Goal: Task Accomplishment & Management: Complete application form

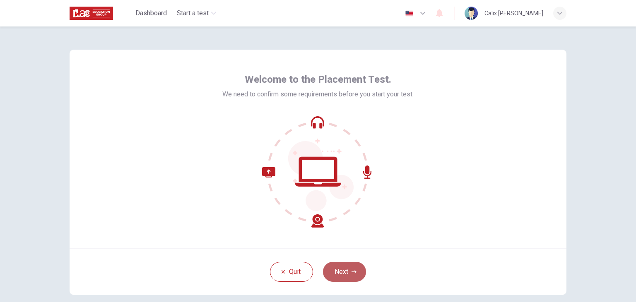
click at [333, 269] on button "Next" at bounding box center [344, 272] width 43 height 20
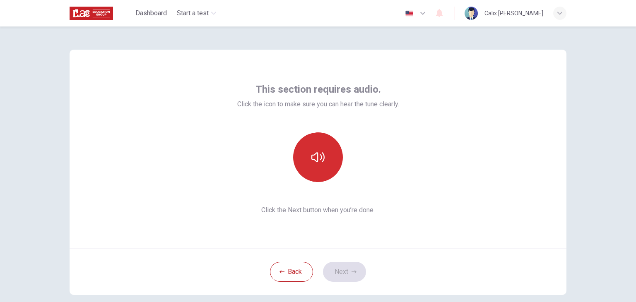
click at [321, 168] on button "button" at bounding box center [318, 157] width 50 height 50
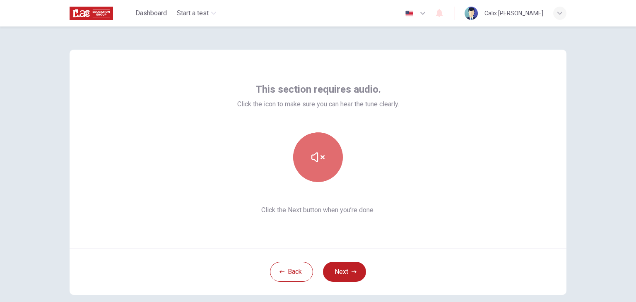
click at [321, 168] on button "button" at bounding box center [318, 157] width 50 height 50
click at [316, 161] on icon "button" at bounding box center [317, 157] width 13 height 13
click at [317, 159] on icon "button" at bounding box center [317, 157] width 13 height 13
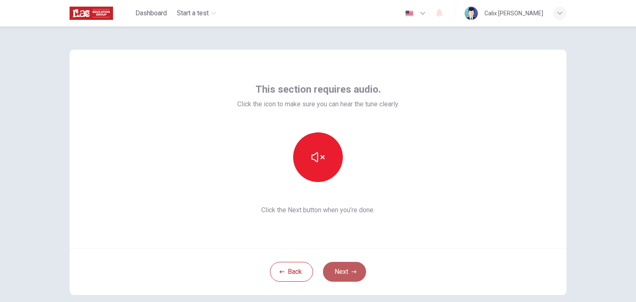
click at [337, 266] on button "Next" at bounding box center [344, 272] width 43 height 20
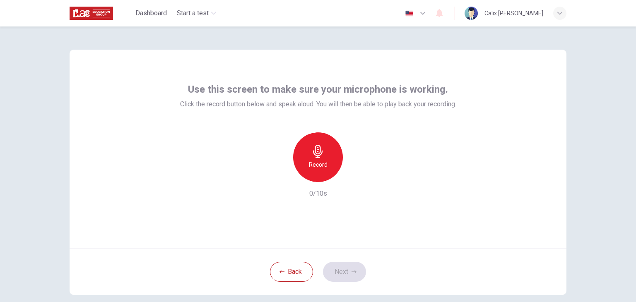
click at [320, 152] on icon "button" at bounding box center [318, 151] width 10 height 13
click at [355, 176] on icon "button" at bounding box center [357, 175] width 4 height 5
click at [346, 268] on button "Next" at bounding box center [344, 272] width 43 height 20
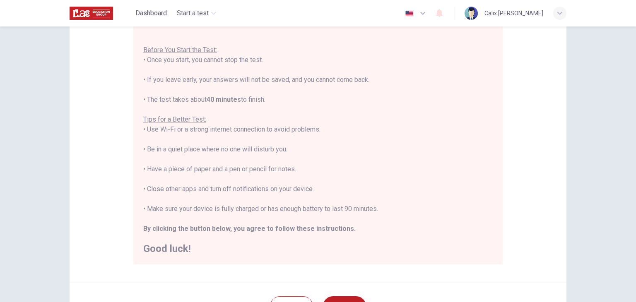
scroll to position [111, 0]
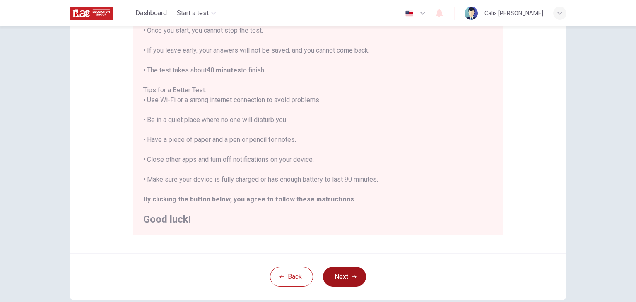
click at [342, 279] on button "Next" at bounding box center [344, 277] width 43 height 20
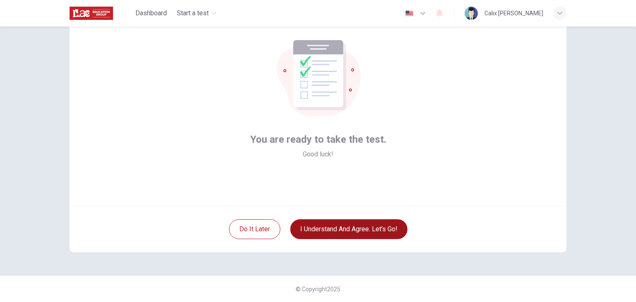
scroll to position [43, 0]
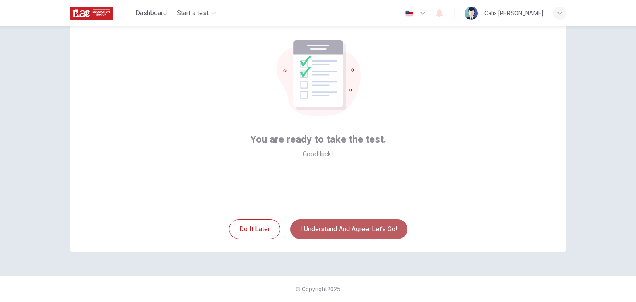
drag, startPoint x: 344, startPoint y: 232, endPoint x: 323, endPoint y: 229, distance: 21.3
click at [323, 229] on button "I understand and agree. Let’s go!" at bounding box center [348, 229] width 117 height 20
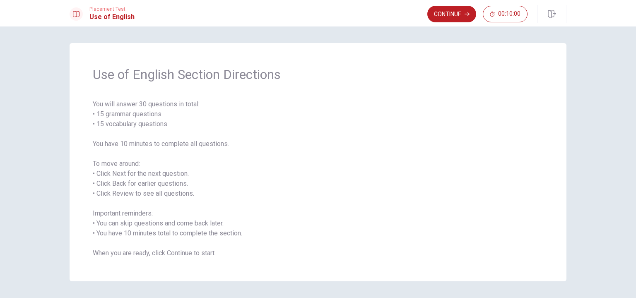
scroll to position [22, 0]
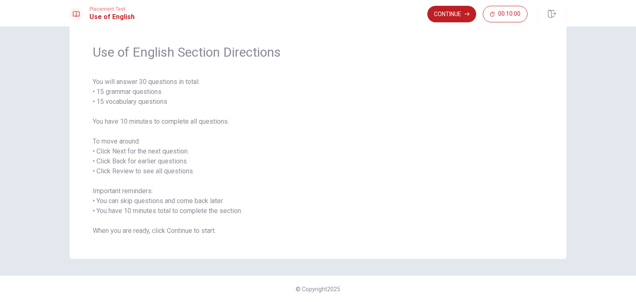
click at [183, 247] on div "Use of English Section Directions You will answer 30 questions in total: • 15 g…" at bounding box center [318, 140] width 497 height 238
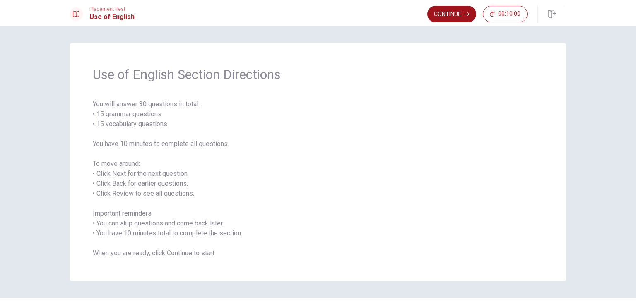
click at [447, 16] on button "Continue" at bounding box center [451, 14] width 49 height 17
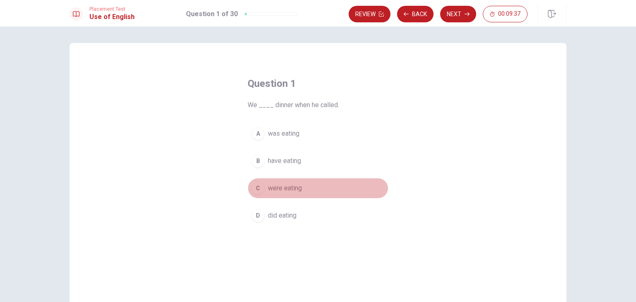
click at [259, 192] on div "C" at bounding box center [257, 188] width 13 height 13
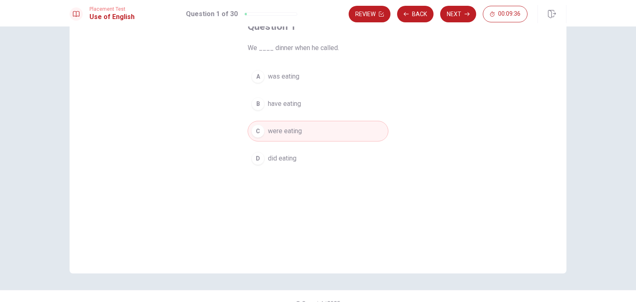
scroll to position [72, 0]
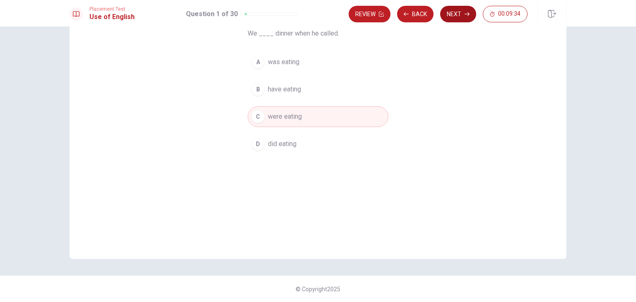
click at [454, 16] on button "Next" at bounding box center [458, 14] width 36 height 17
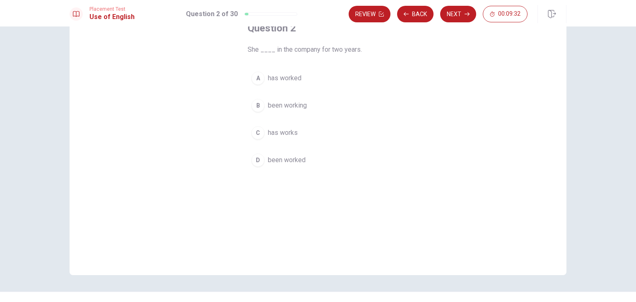
scroll to position [44, 0]
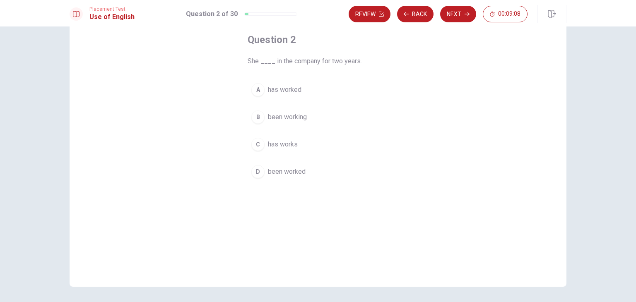
click at [281, 89] on span "has worked" at bounding box center [285, 90] width 34 height 10
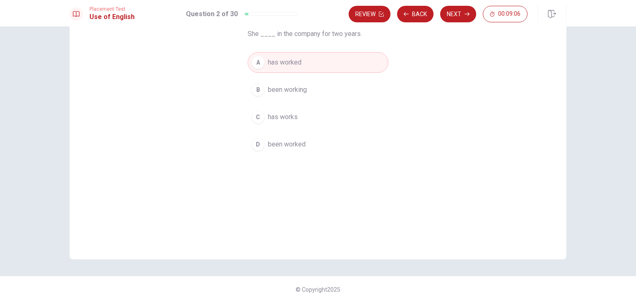
scroll to position [72, 0]
click at [451, 17] on button "Next" at bounding box center [458, 14] width 36 height 17
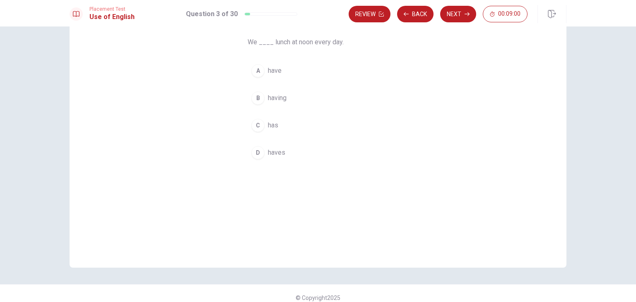
scroll to position [56, 0]
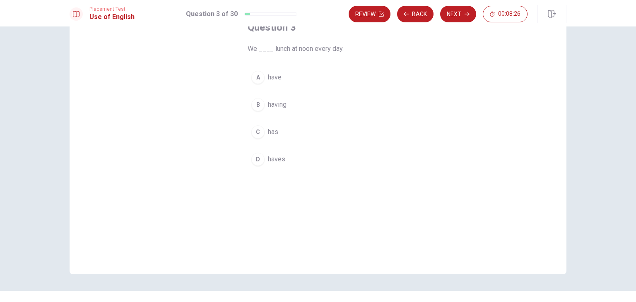
click at [264, 78] on button "A have" at bounding box center [318, 77] width 141 height 21
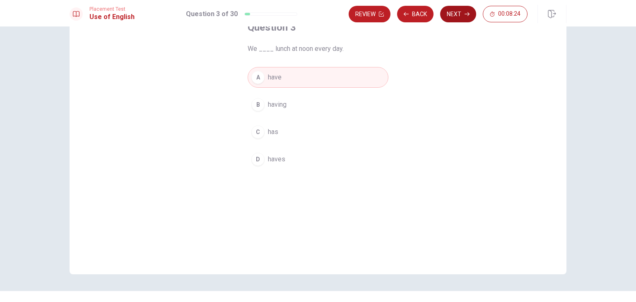
click at [454, 10] on button "Next" at bounding box center [458, 14] width 36 height 17
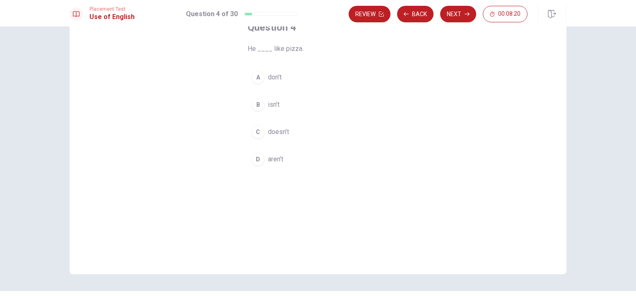
click at [268, 134] on span "doesn’t" at bounding box center [278, 132] width 21 height 10
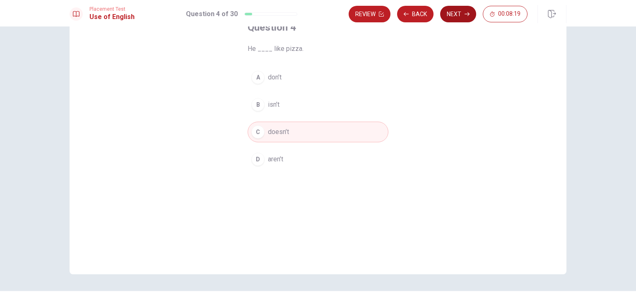
click at [455, 15] on button "Next" at bounding box center [458, 14] width 36 height 17
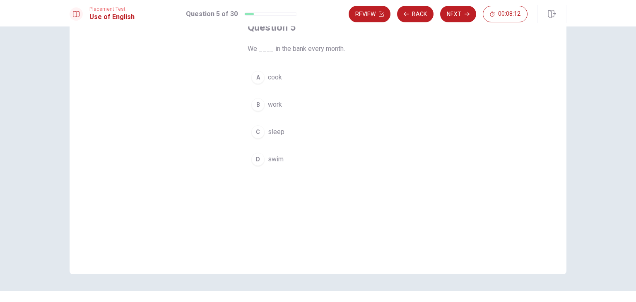
click at [273, 107] on span "work" at bounding box center [275, 105] width 14 height 10
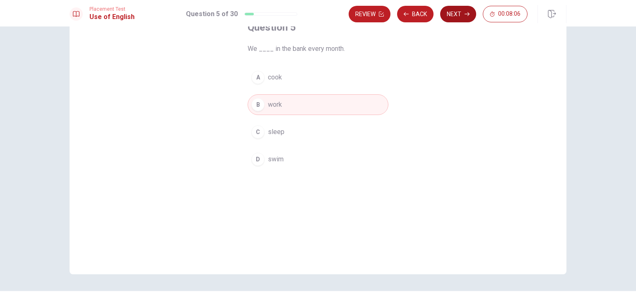
click at [465, 10] on button "Next" at bounding box center [458, 14] width 36 height 17
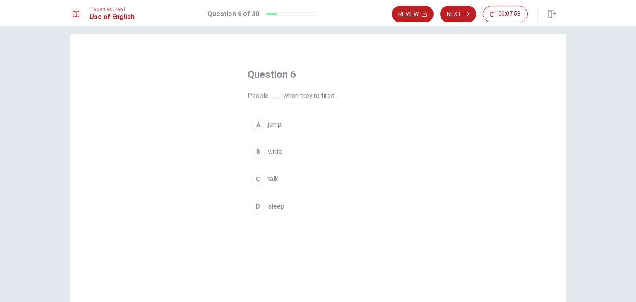
scroll to position [10, 0]
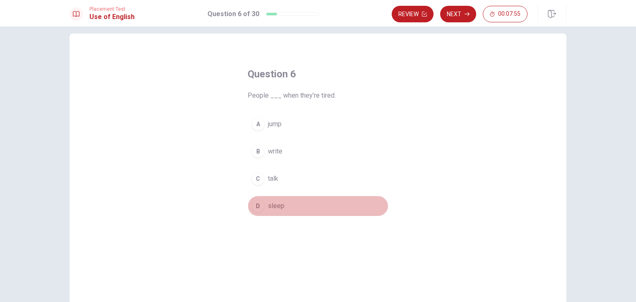
click at [267, 213] on button "D sleep" at bounding box center [318, 206] width 141 height 21
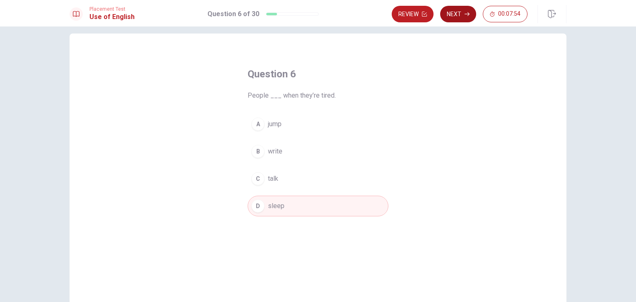
click at [456, 10] on button "Next" at bounding box center [458, 14] width 36 height 17
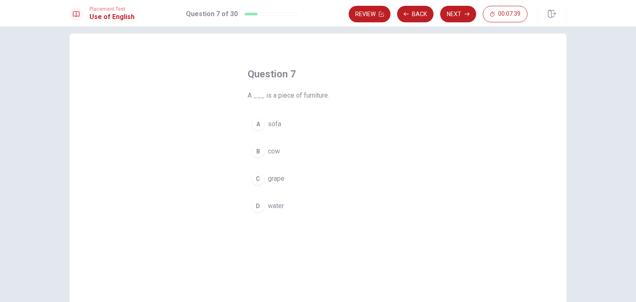
click at [268, 179] on span "grape" at bounding box center [276, 179] width 17 height 10
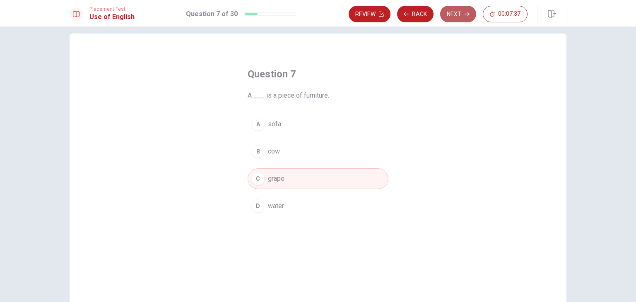
click at [460, 13] on button "Next" at bounding box center [458, 14] width 36 height 17
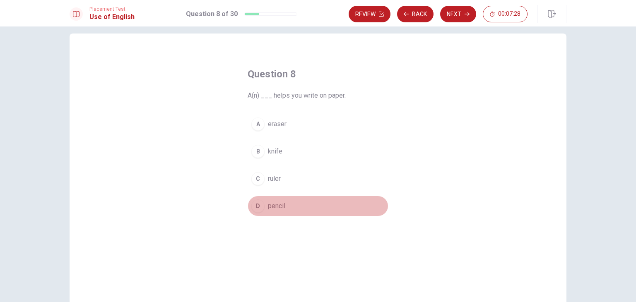
click at [274, 205] on span "pencil" at bounding box center [276, 206] width 17 height 10
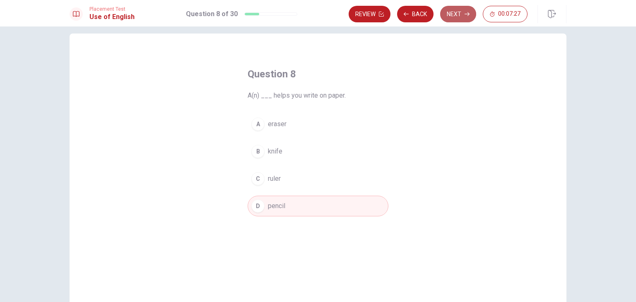
click at [449, 16] on button "Next" at bounding box center [458, 14] width 36 height 17
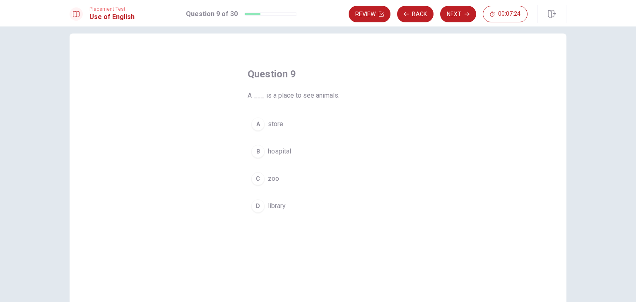
click at [271, 178] on span "zoo" at bounding box center [273, 179] width 11 height 10
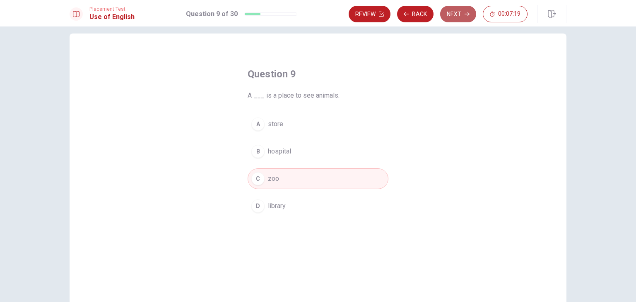
click at [455, 12] on button "Next" at bounding box center [458, 14] width 36 height 17
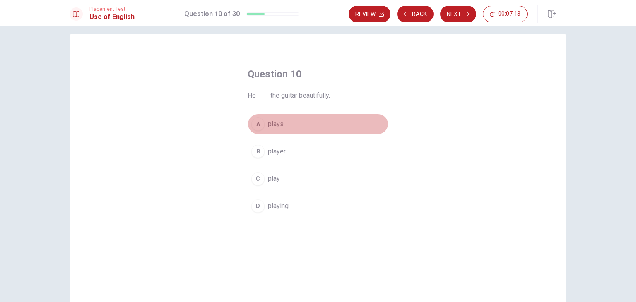
click at [270, 120] on span "plays" at bounding box center [276, 124] width 16 height 10
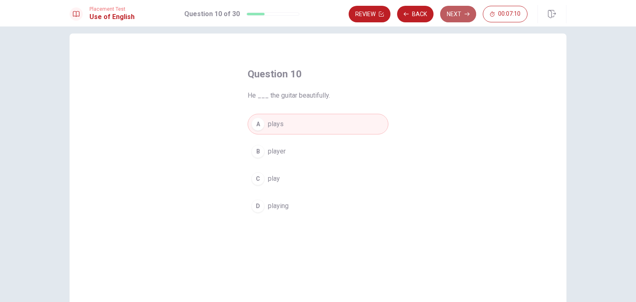
click at [454, 15] on button "Next" at bounding box center [458, 14] width 36 height 17
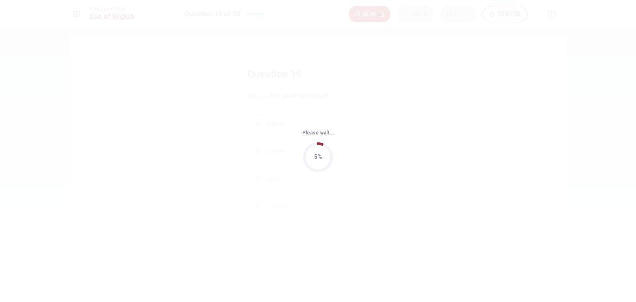
scroll to position [0, 0]
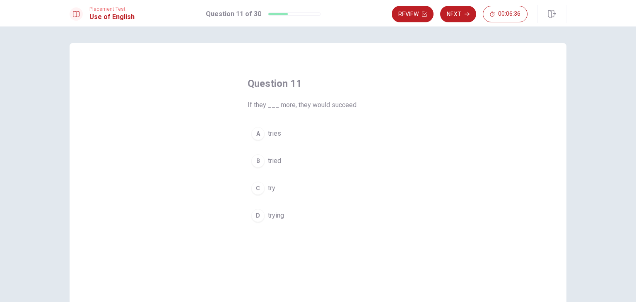
click at [273, 162] on span "tried" at bounding box center [274, 161] width 13 height 10
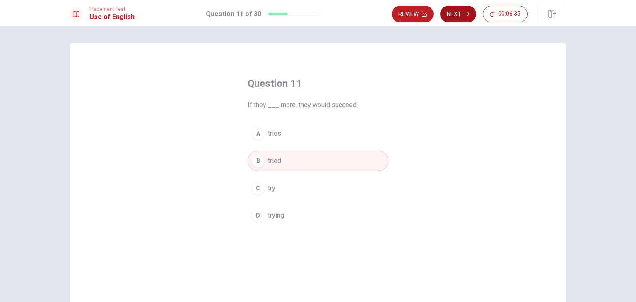
click at [461, 11] on button "Next" at bounding box center [458, 14] width 36 height 17
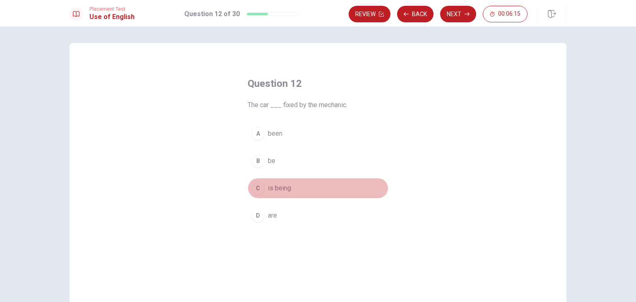
click at [268, 187] on span "is being" at bounding box center [279, 188] width 23 height 10
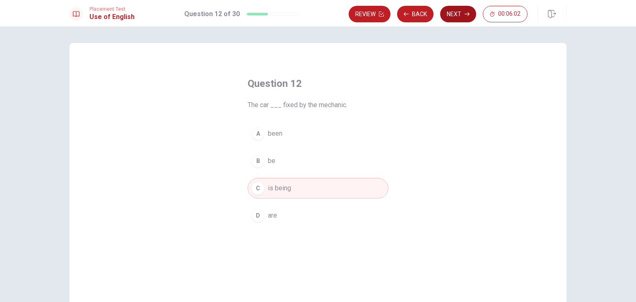
click at [462, 14] on button "Next" at bounding box center [458, 14] width 36 height 17
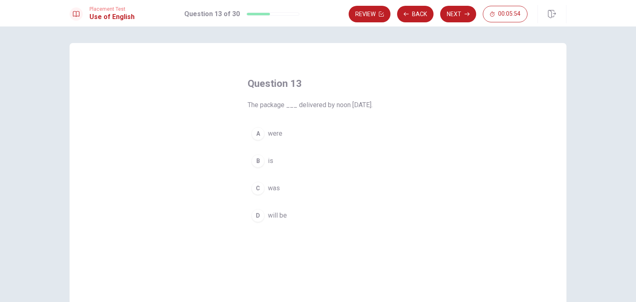
click at [274, 214] on span "will be" at bounding box center [277, 216] width 19 height 10
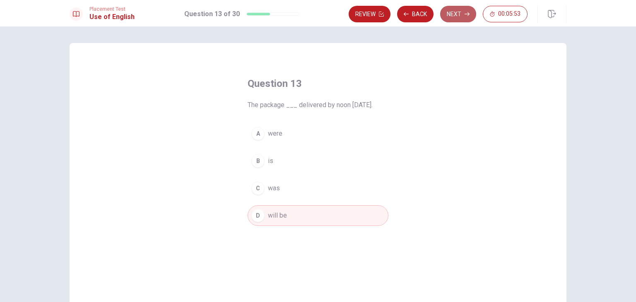
click at [450, 8] on button "Next" at bounding box center [458, 14] width 36 height 17
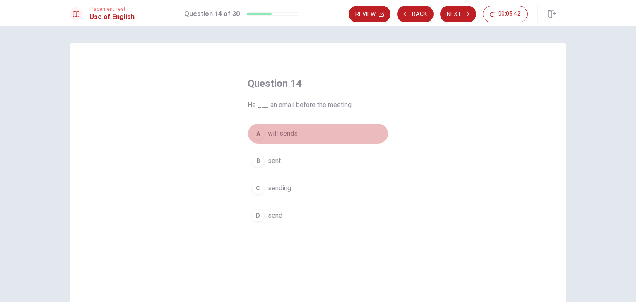
click at [284, 126] on button "A will sends" at bounding box center [318, 133] width 141 height 21
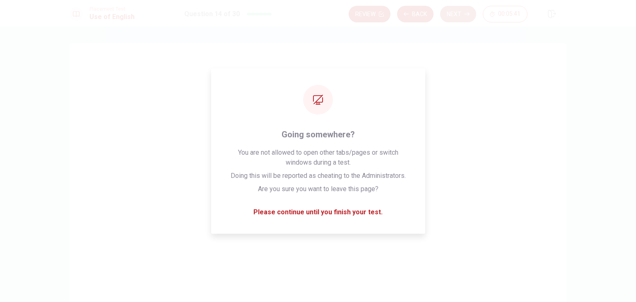
click at [455, 17] on button "Next" at bounding box center [458, 14] width 36 height 17
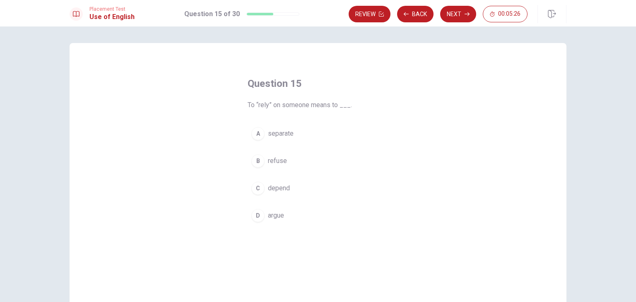
click at [283, 186] on span "depend" at bounding box center [279, 188] width 22 height 10
click at [276, 212] on span "argue" at bounding box center [276, 216] width 16 height 10
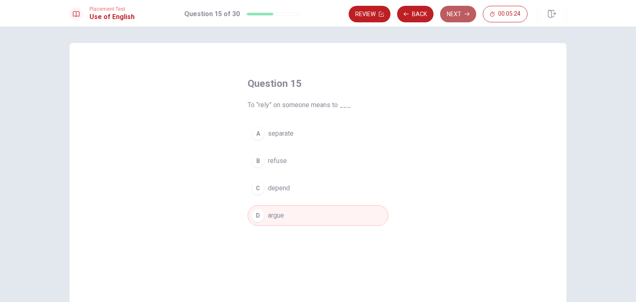
click at [462, 10] on button "Next" at bounding box center [458, 14] width 36 height 17
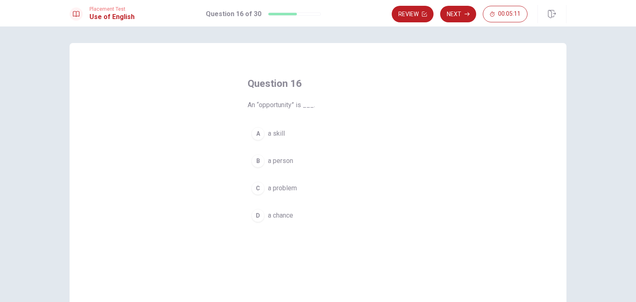
click at [277, 213] on span "a chance" at bounding box center [280, 216] width 25 height 10
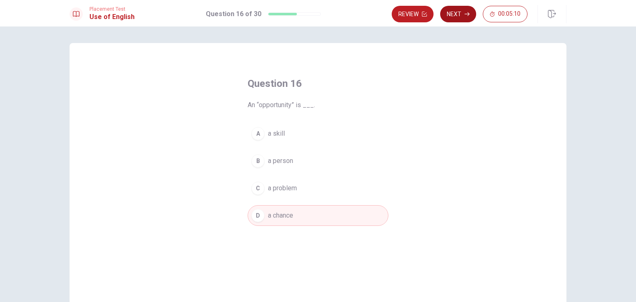
click at [455, 13] on button "Next" at bounding box center [458, 14] width 36 height 17
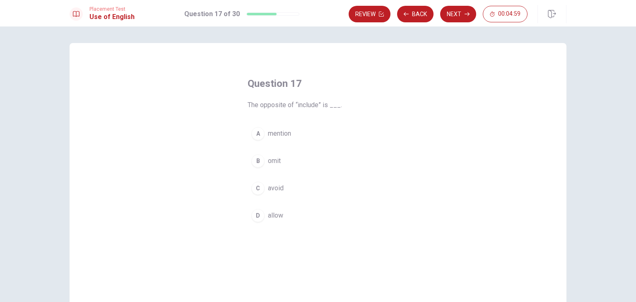
click at [279, 169] on button "B omit" at bounding box center [318, 161] width 141 height 21
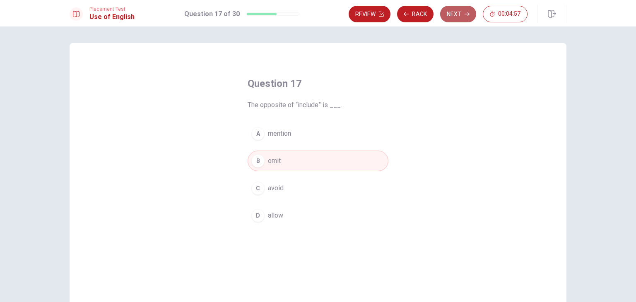
click at [464, 17] on button "Next" at bounding box center [458, 14] width 36 height 17
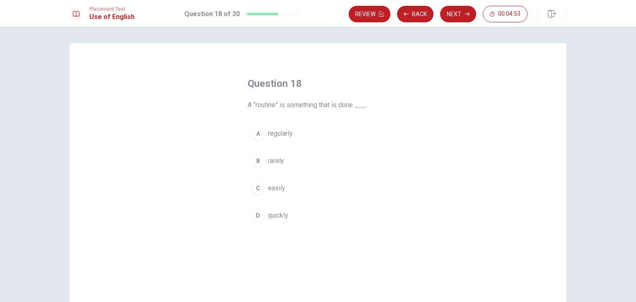
click at [285, 132] on span "regularly" at bounding box center [280, 134] width 25 height 10
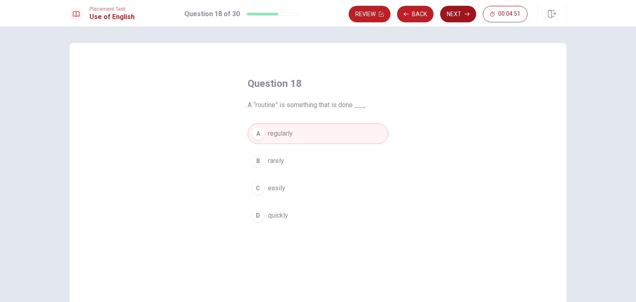
click at [458, 14] on button "Next" at bounding box center [458, 14] width 36 height 17
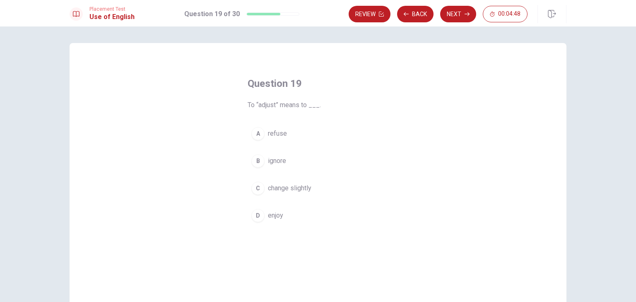
click at [280, 189] on span "change slightly" at bounding box center [289, 188] width 43 height 10
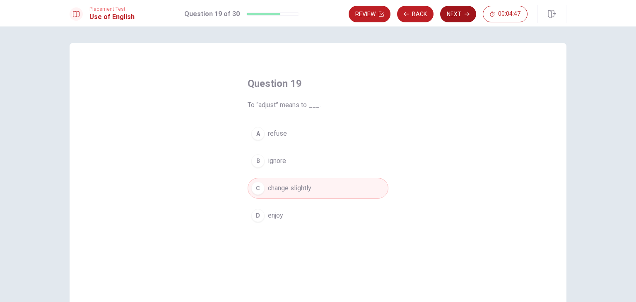
click at [448, 14] on button "Next" at bounding box center [458, 14] width 36 height 17
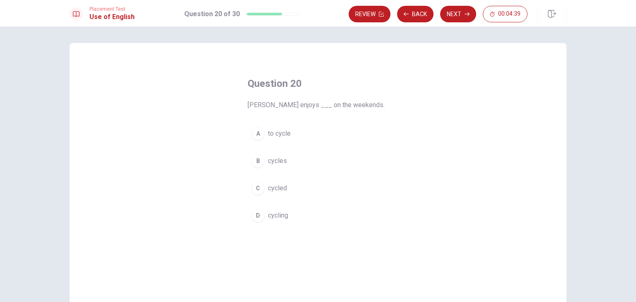
click at [281, 206] on button "D cycling" at bounding box center [318, 215] width 141 height 21
click at [280, 164] on span "cycles" at bounding box center [277, 161] width 19 height 10
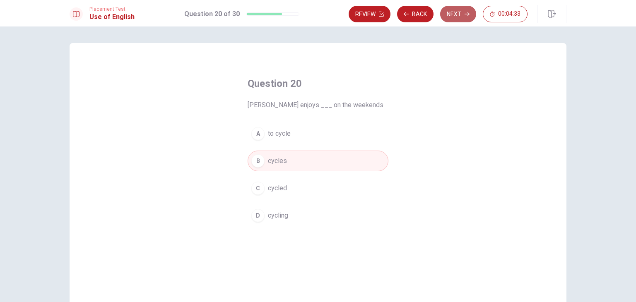
click at [452, 16] on button "Next" at bounding box center [458, 14] width 36 height 17
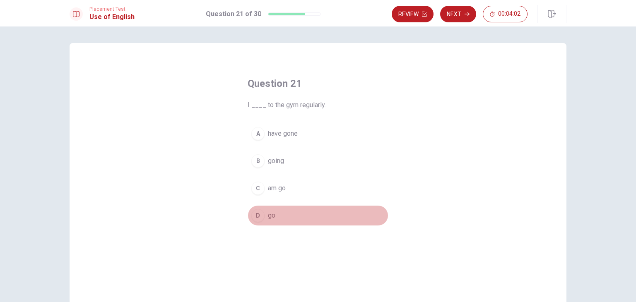
click at [278, 211] on button "D go" at bounding box center [318, 215] width 141 height 21
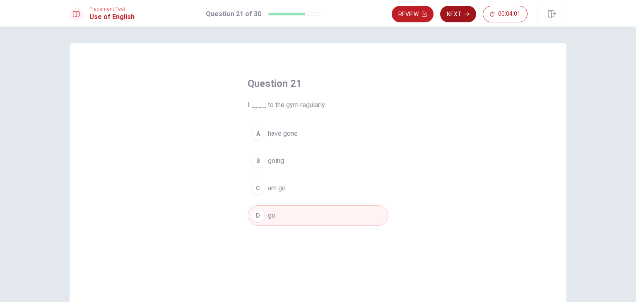
click at [450, 14] on button "Next" at bounding box center [458, 14] width 36 height 17
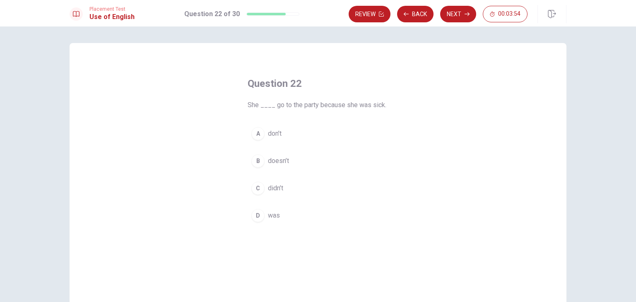
click at [275, 189] on span "didn’t" at bounding box center [275, 188] width 15 height 10
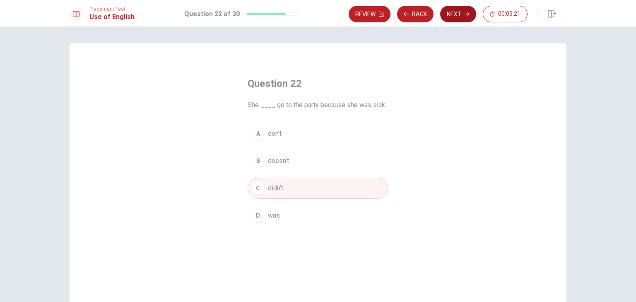
click at [455, 10] on button "Next" at bounding box center [458, 14] width 36 height 17
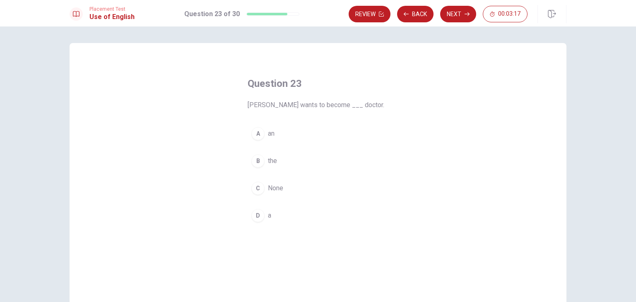
click at [269, 217] on span "a" at bounding box center [269, 216] width 3 height 10
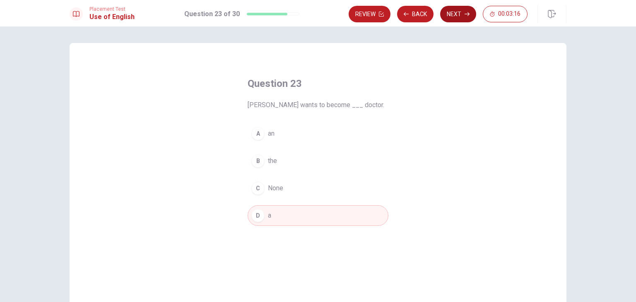
click at [457, 12] on button "Next" at bounding box center [458, 14] width 36 height 17
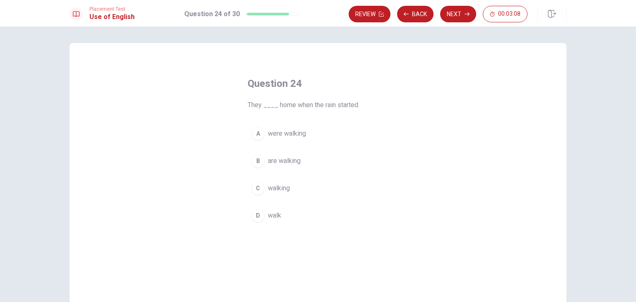
click at [291, 135] on span "were walking" at bounding box center [287, 134] width 38 height 10
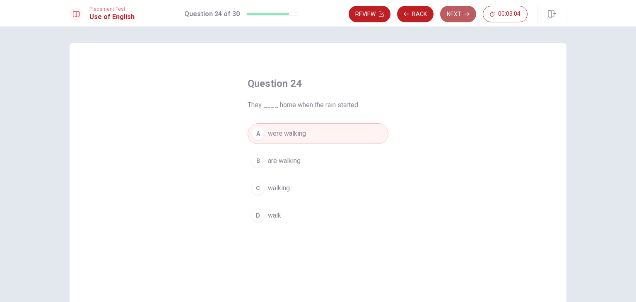
click at [455, 12] on button "Next" at bounding box center [458, 14] width 36 height 17
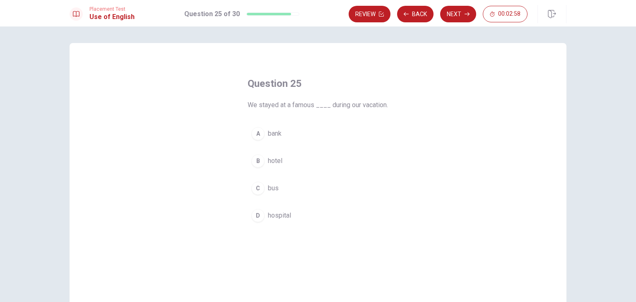
click at [265, 171] on button "B hotel" at bounding box center [318, 161] width 141 height 21
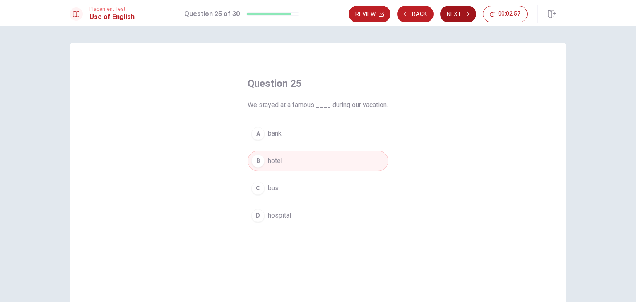
click at [451, 16] on button "Next" at bounding box center [458, 14] width 36 height 17
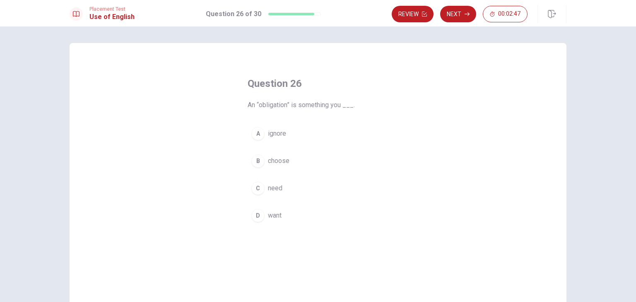
click at [276, 184] on span "need" at bounding box center [275, 188] width 14 height 10
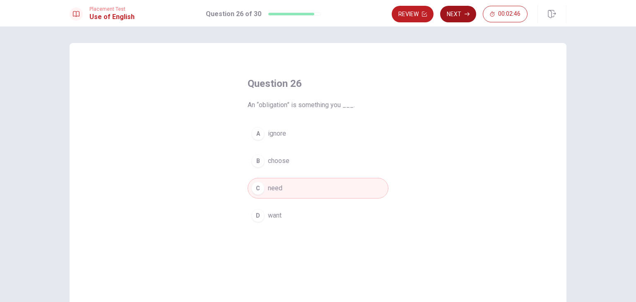
click at [460, 10] on button "Next" at bounding box center [458, 14] width 36 height 17
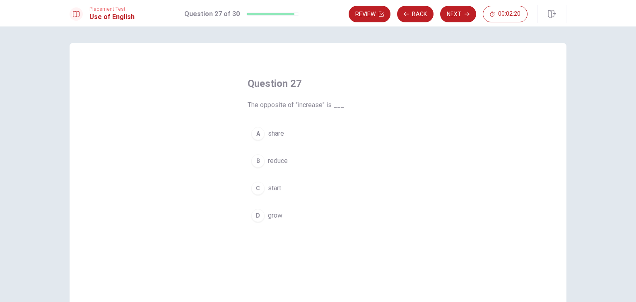
click at [273, 161] on span "reduce" at bounding box center [278, 161] width 20 height 10
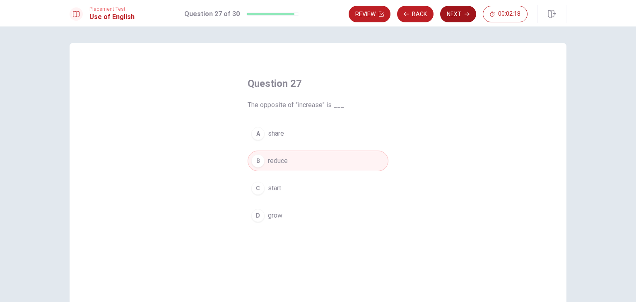
click at [463, 11] on button "Next" at bounding box center [458, 14] width 36 height 17
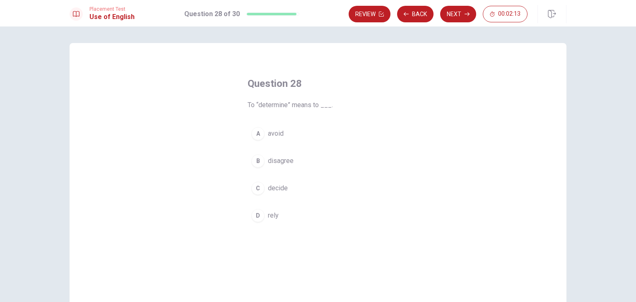
click at [277, 191] on span "decide" at bounding box center [278, 188] width 20 height 10
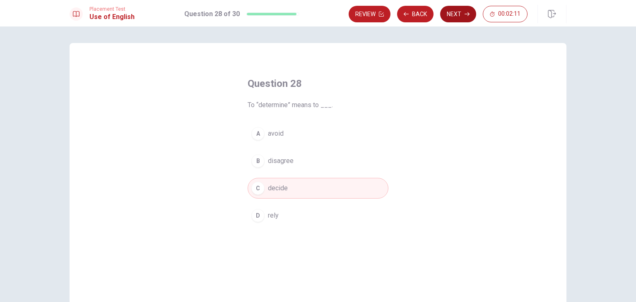
click at [458, 14] on button "Next" at bounding box center [458, 14] width 36 height 17
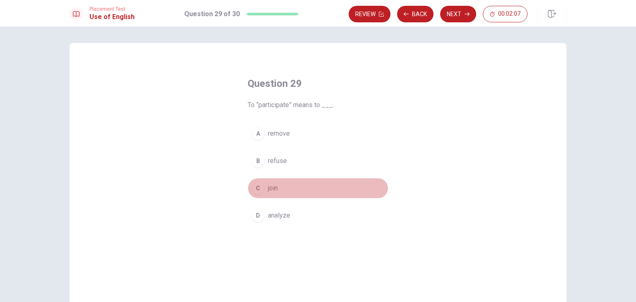
click at [263, 188] on button "C join" at bounding box center [318, 188] width 141 height 21
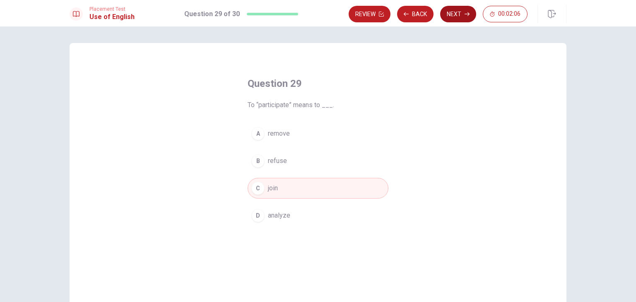
click at [461, 6] on button "Next" at bounding box center [458, 14] width 36 height 17
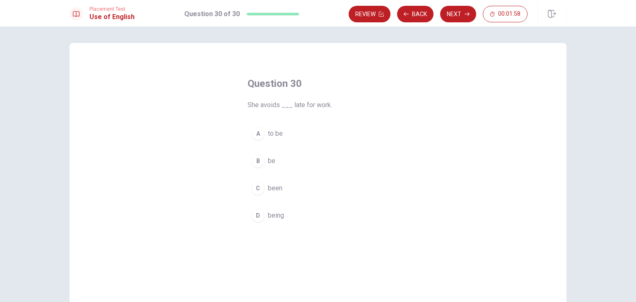
click at [279, 211] on span "being" at bounding box center [276, 216] width 16 height 10
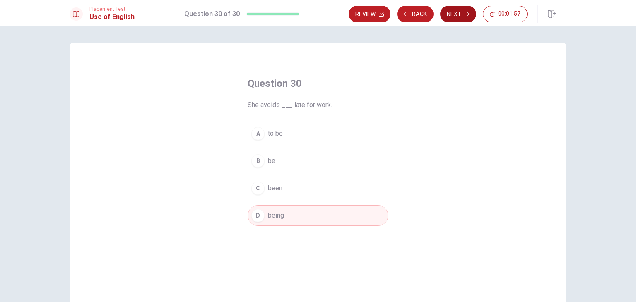
click at [446, 17] on button "Next" at bounding box center [458, 14] width 36 height 17
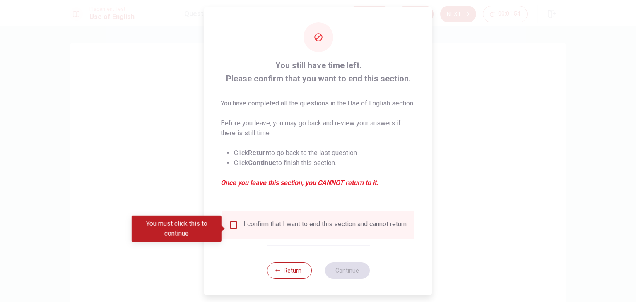
scroll to position [17, 0]
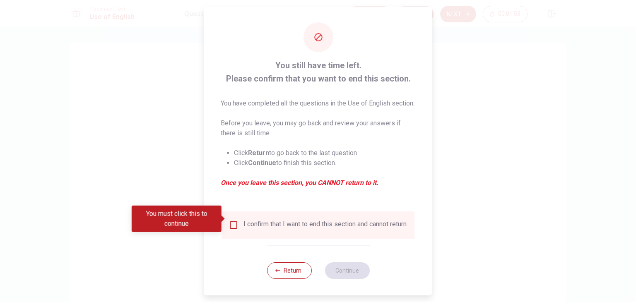
click at [243, 220] on div "I confirm that I want to end this section and cannot return." at bounding box center [325, 225] width 164 height 10
click at [235, 220] on input "You must click this to continue" at bounding box center [234, 225] width 10 height 10
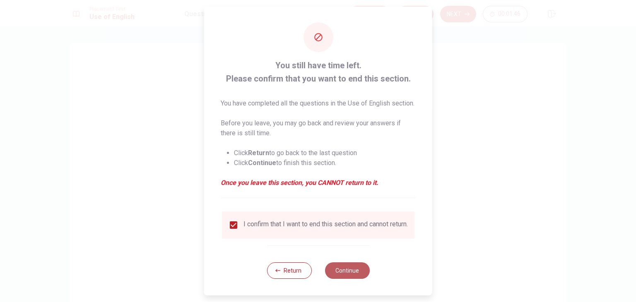
click at [351, 272] on button "Continue" at bounding box center [347, 271] width 45 height 17
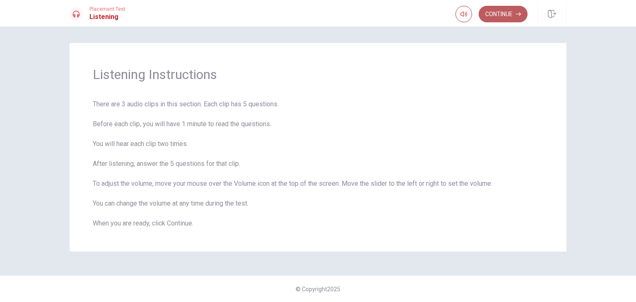
click at [491, 14] on button "Continue" at bounding box center [503, 14] width 49 height 17
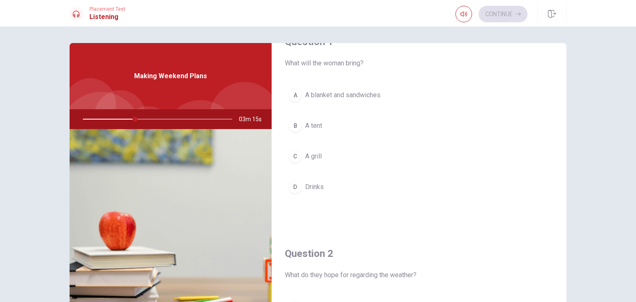
scroll to position [24, 0]
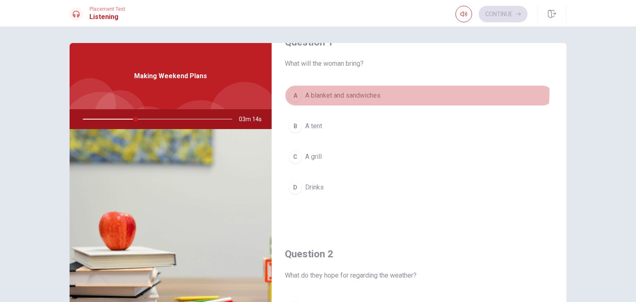
click at [315, 91] on span "A blanket and sandwiches" at bounding box center [342, 96] width 75 height 10
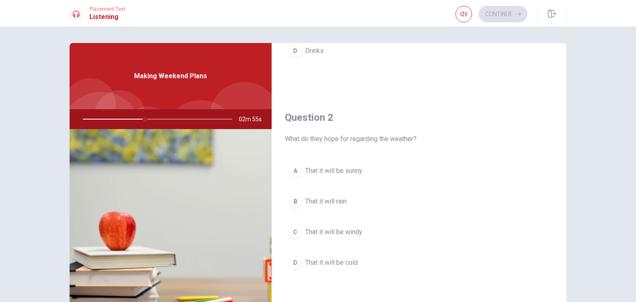
scroll to position [161, 0]
click at [329, 169] on span "That it will be sunny" at bounding box center [333, 171] width 57 height 10
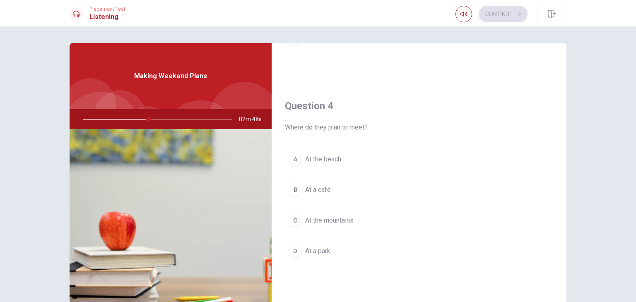
scroll to position [606, 0]
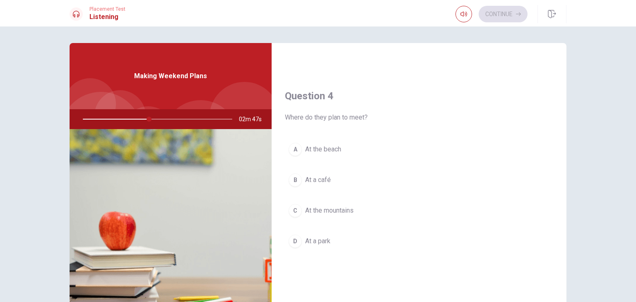
click at [326, 211] on span "At the mountains" at bounding box center [329, 211] width 48 height 10
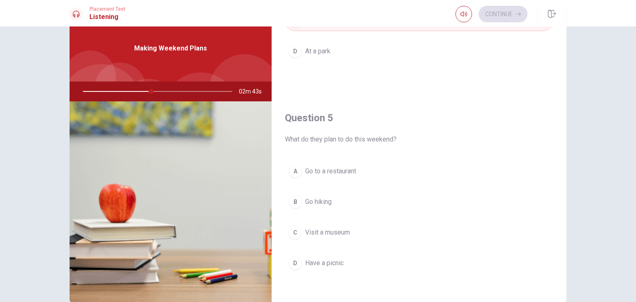
scroll to position [28, 0]
click at [322, 258] on span "Have a picnic" at bounding box center [324, 263] width 39 height 10
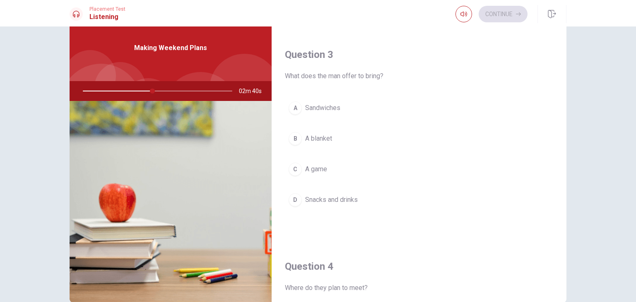
scroll to position [403, 0]
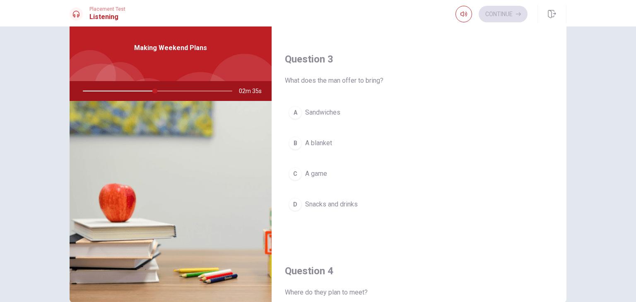
click at [328, 200] on span "Snacks and drinks" at bounding box center [331, 205] width 53 height 10
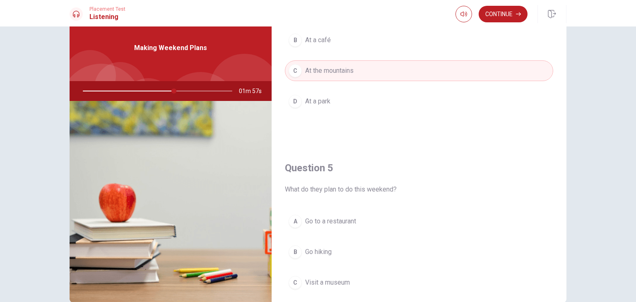
scroll to position [768, 0]
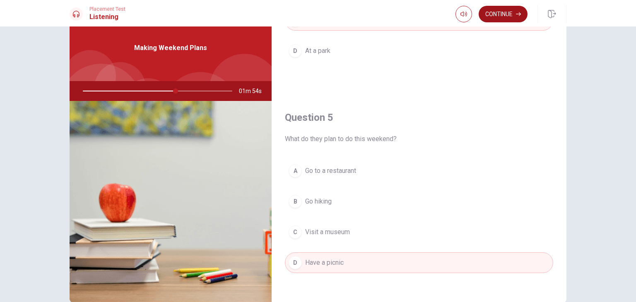
click at [499, 17] on button "Continue" at bounding box center [503, 14] width 49 height 17
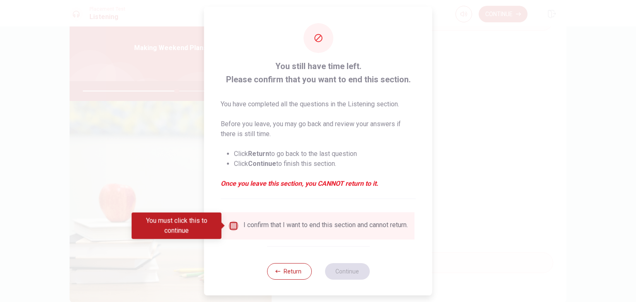
click at [234, 228] on input "You must click this to continue" at bounding box center [234, 226] width 10 height 10
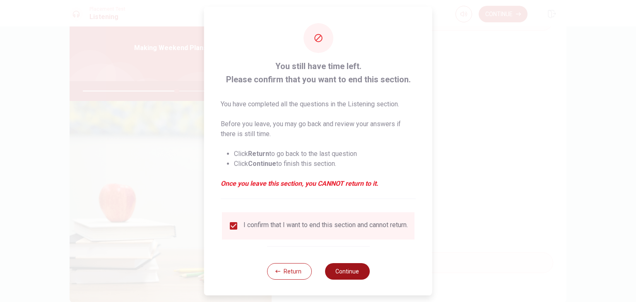
click at [349, 278] on button "Continue" at bounding box center [347, 271] width 45 height 17
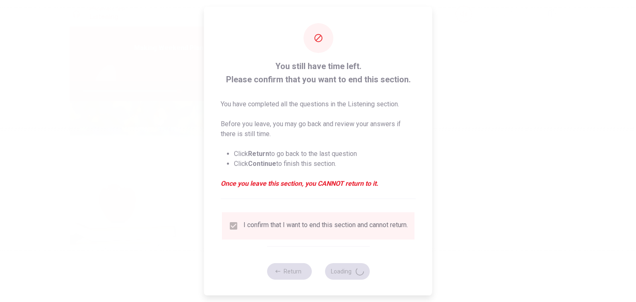
type input "65"
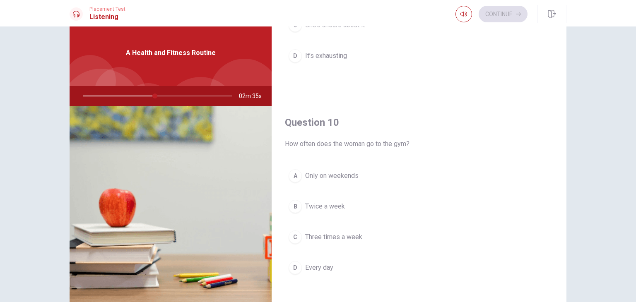
scroll to position [25, 0]
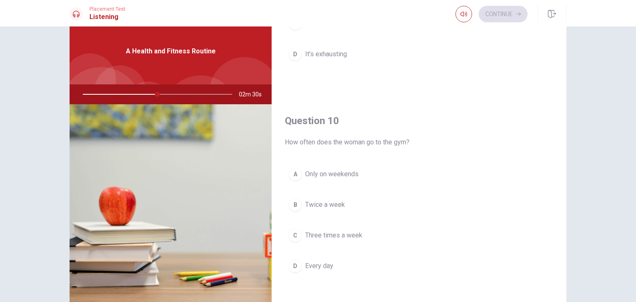
click at [338, 232] on span "Three times a week" at bounding box center [333, 236] width 57 height 10
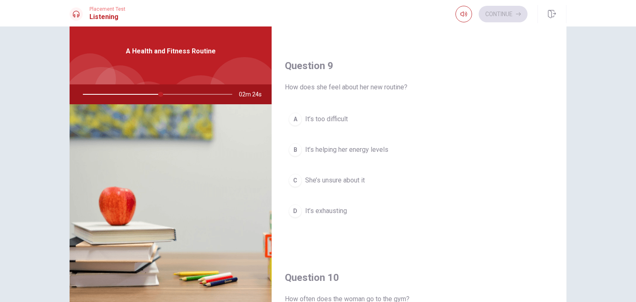
scroll to position [586, 0]
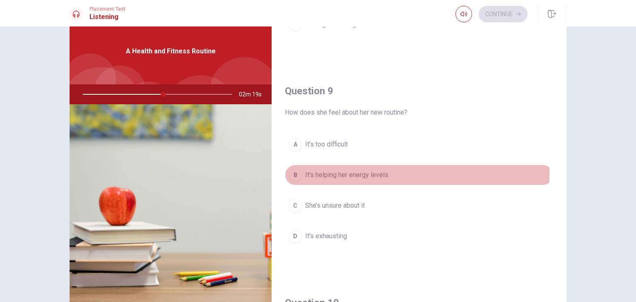
click at [340, 172] on span "It’s helping her energy levels" at bounding box center [346, 175] width 83 height 10
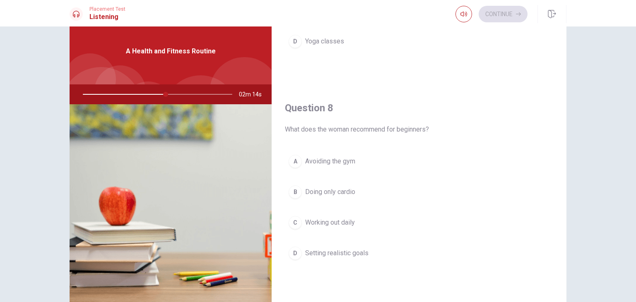
scroll to position [359, 0]
click at [338, 250] on span "Setting realistic goals" at bounding box center [336, 251] width 63 height 10
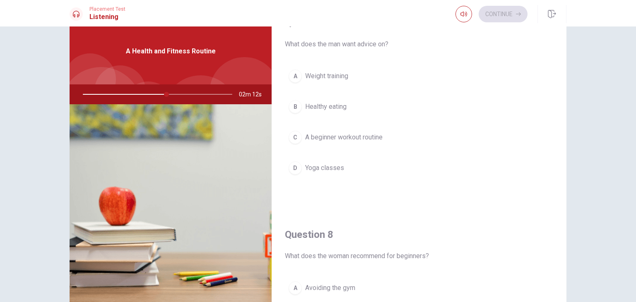
scroll to position [202, 0]
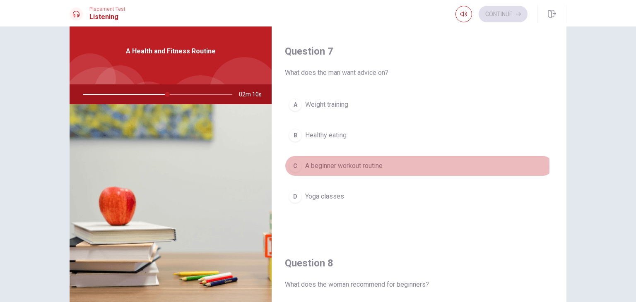
click at [331, 165] on span "A beginner workout routine" at bounding box center [343, 166] width 77 height 10
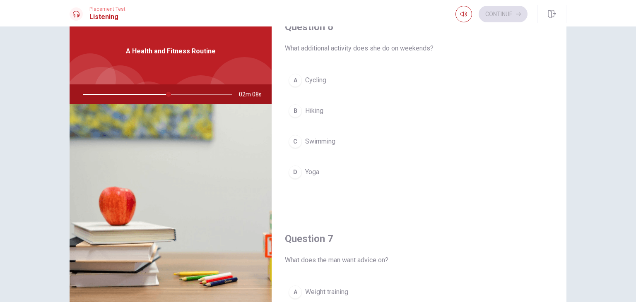
scroll to position [0, 0]
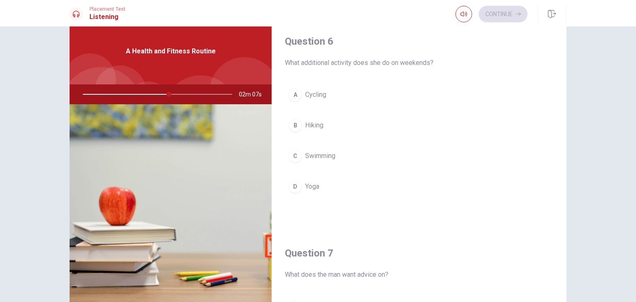
click at [323, 183] on button "D Yoga" at bounding box center [419, 186] width 268 height 21
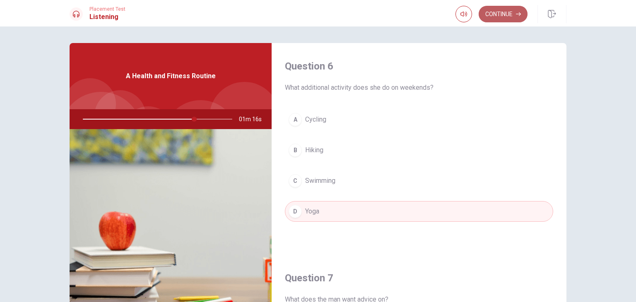
click at [508, 12] on button "Continue" at bounding box center [503, 14] width 49 height 17
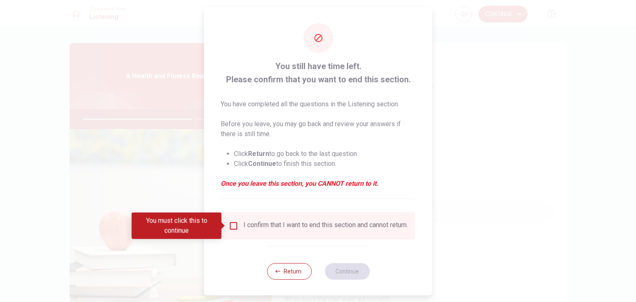
click at [234, 228] on input "You must click this to continue" at bounding box center [234, 226] width 10 height 10
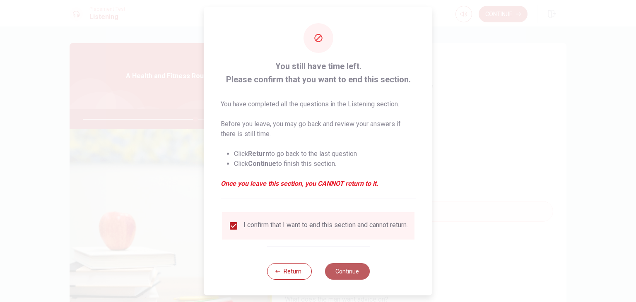
click at [342, 280] on button "Continue" at bounding box center [347, 271] width 45 height 17
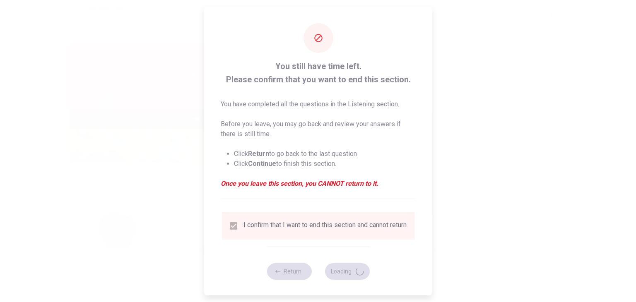
type input "77"
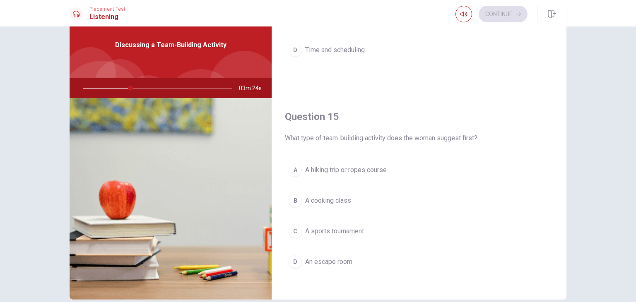
scroll to position [768, 0]
click at [335, 163] on span "A hiking trip or ropes course" at bounding box center [346, 168] width 82 height 10
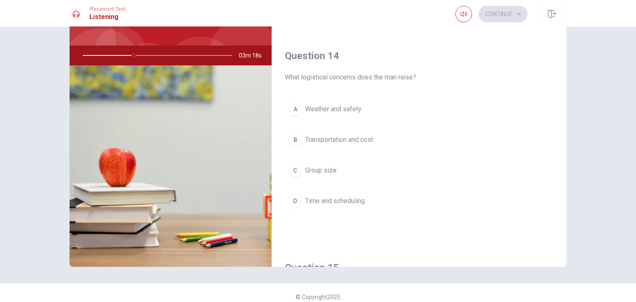
scroll to position [582, 0]
click at [353, 140] on span "Transportation and cost" at bounding box center [339, 141] width 68 height 10
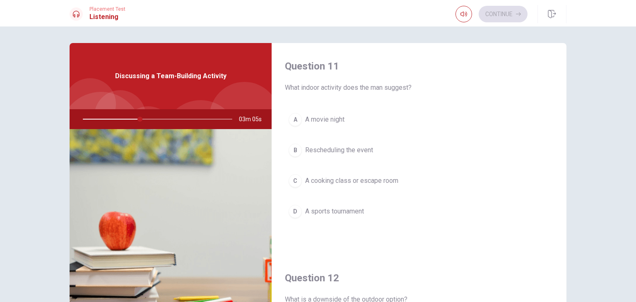
scroll to position [0, 0]
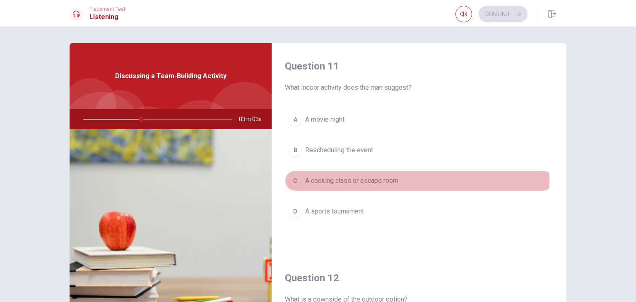
click at [345, 178] on span "A cooking class or escape room" at bounding box center [351, 181] width 93 height 10
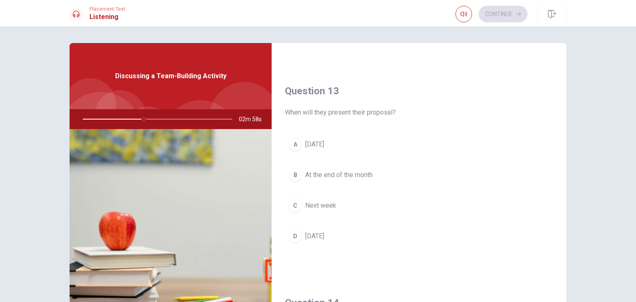
scroll to position [399, 0]
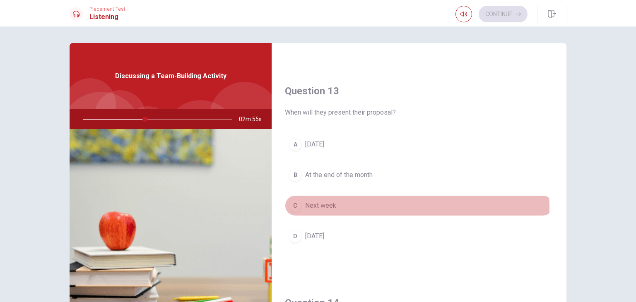
click at [335, 207] on button "C Next week" at bounding box center [419, 205] width 268 height 21
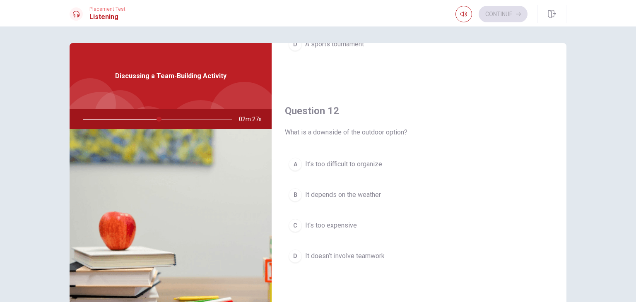
scroll to position [168, 0]
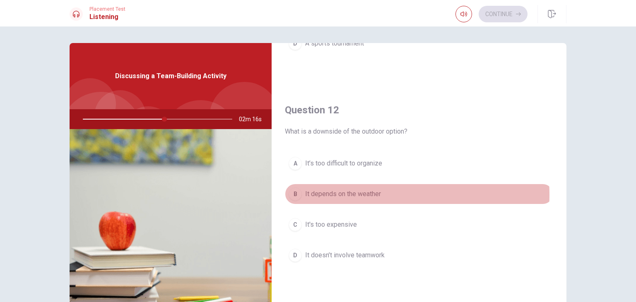
click at [354, 194] on span "It depends on the weather" at bounding box center [343, 194] width 76 height 10
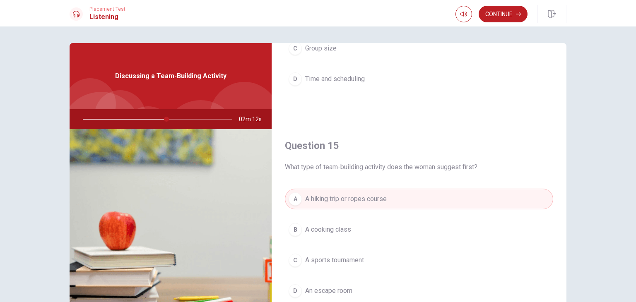
scroll to position [768, 0]
click at [494, 9] on button "Continue" at bounding box center [503, 14] width 49 height 17
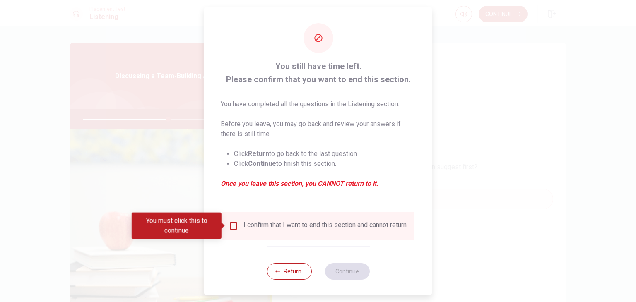
click at [234, 226] on input "You must click this to continue" at bounding box center [234, 226] width 10 height 10
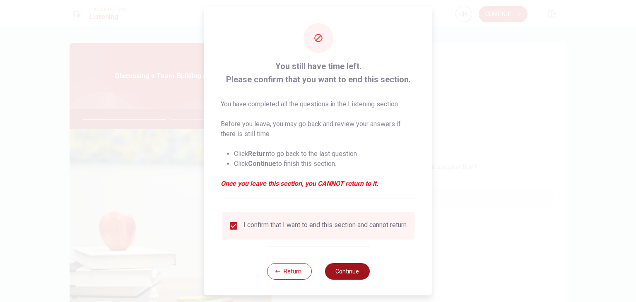
click at [333, 272] on button "Continue" at bounding box center [347, 271] width 45 height 17
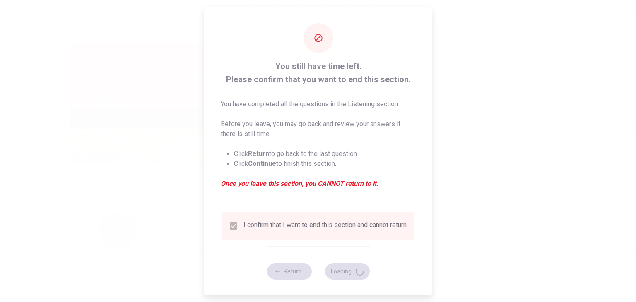
type input "58"
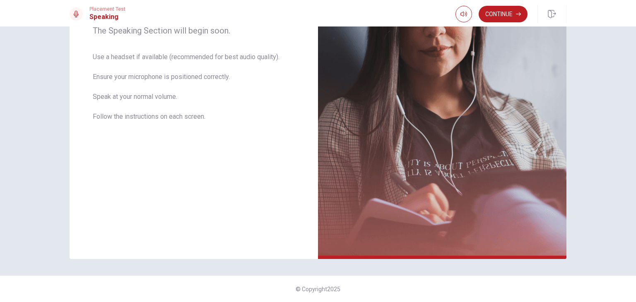
scroll to position [0, 0]
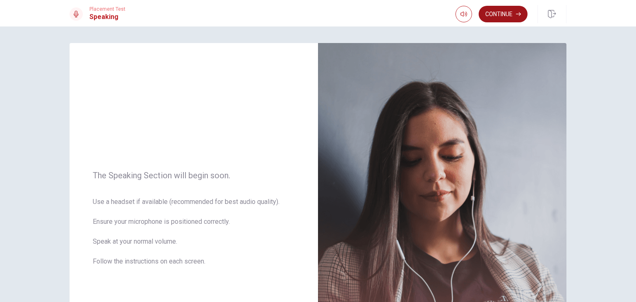
click at [494, 10] on button "Continue" at bounding box center [503, 14] width 49 height 17
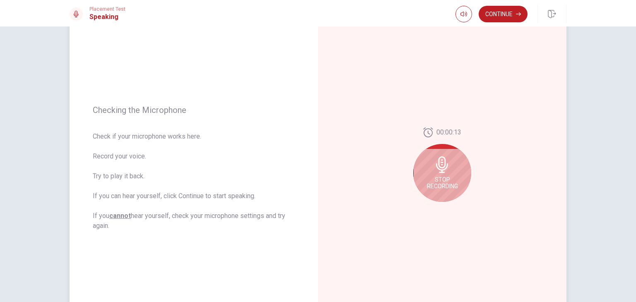
scroll to position [56, 0]
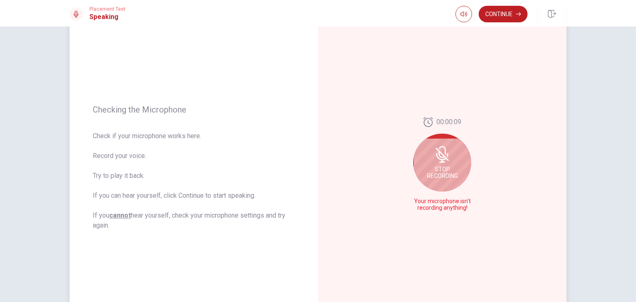
click at [434, 153] on icon at bounding box center [442, 154] width 17 height 17
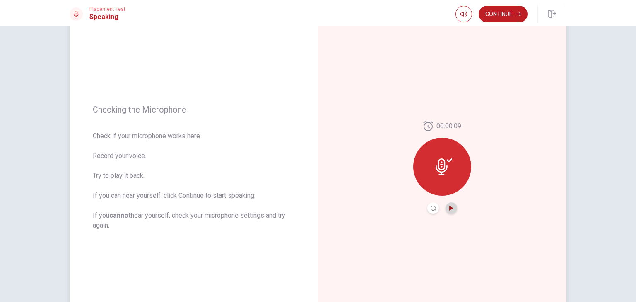
click at [449, 206] on icon "Play Audio" at bounding box center [451, 208] width 5 height 5
click at [434, 207] on button "Record Again" at bounding box center [433, 208] width 12 height 12
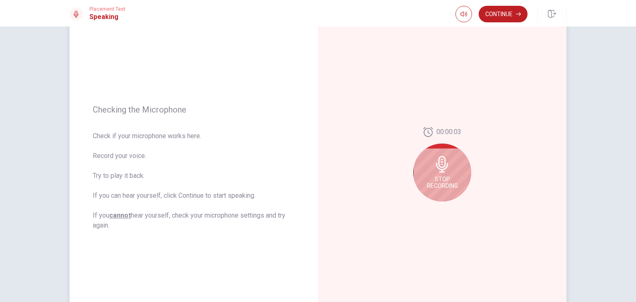
click at [450, 167] on div "Stop Recording" at bounding box center [442, 173] width 58 height 58
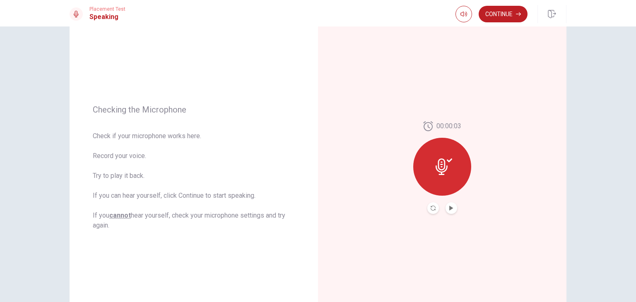
click at [450, 212] on button "Play Audio" at bounding box center [452, 208] width 12 height 12
click at [506, 14] on button "Continue" at bounding box center [503, 14] width 49 height 17
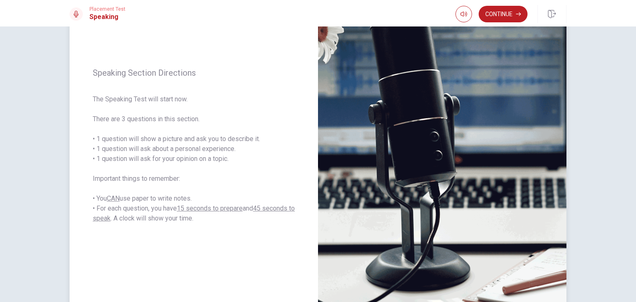
scroll to position [77, 0]
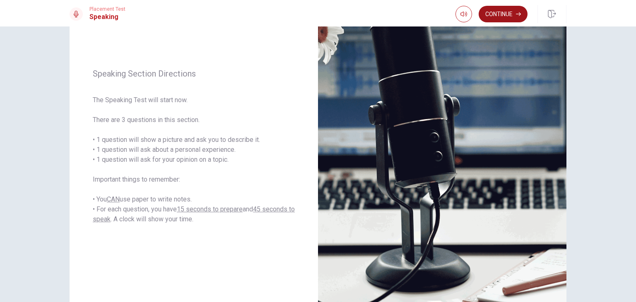
click at [495, 12] on button "Continue" at bounding box center [503, 14] width 49 height 17
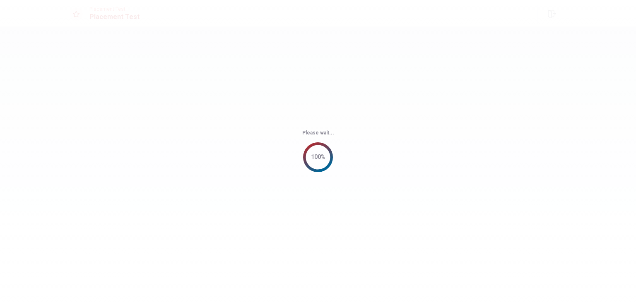
scroll to position [0, 0]
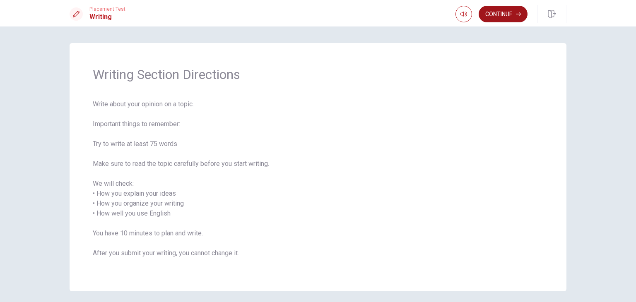
click at [508, 19] on button "Continue" at bounding box center [503, 14] width 49 height 17
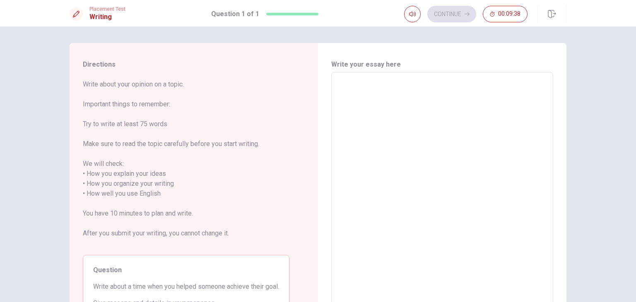
click at [369, 88] on textarea at bounding box center [442, 189] width 210 height 220
type textarea "W"
type textarea "x"
type textarea "Wh"
type textarea "x"
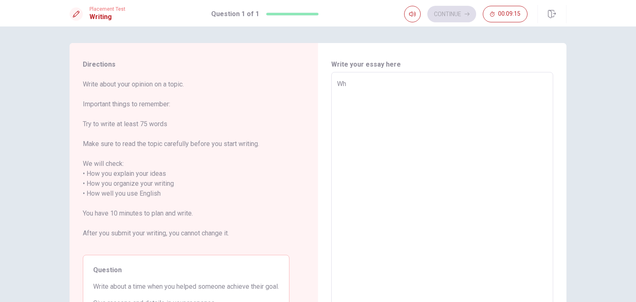
type textarea "Whe"
type textarea "x"
type textarea "When"
type textarea "x"
type textarea "When"
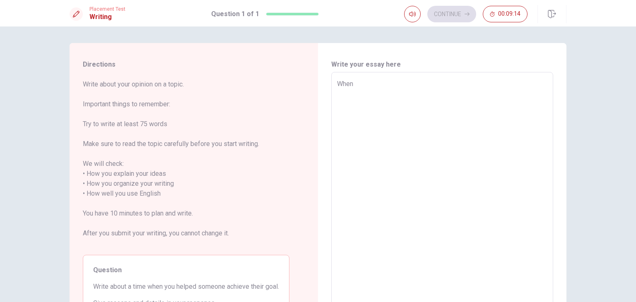
type textarea "x"
type textarea "When i"
type textarea "x"
type textarea "When i"
type textarea "x"
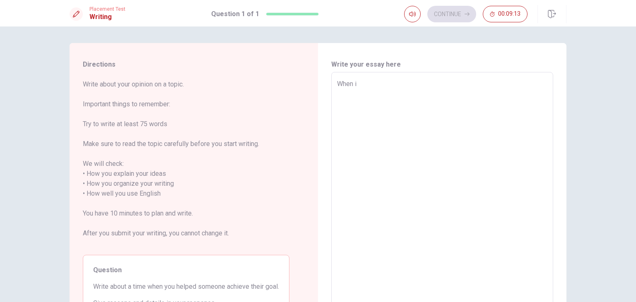
type textarea "When i w"
type textarea "x"
type textarea "When i wa"
type textarea "x"
type textarea "When i was"
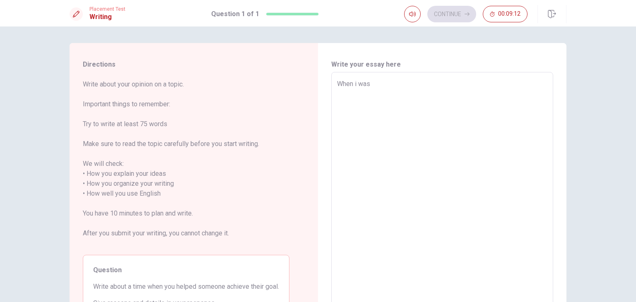
type textarea "x"
type textarea "When i wasi"
type textarea "x"
type textarea "When i wasin"
type textarea "x"
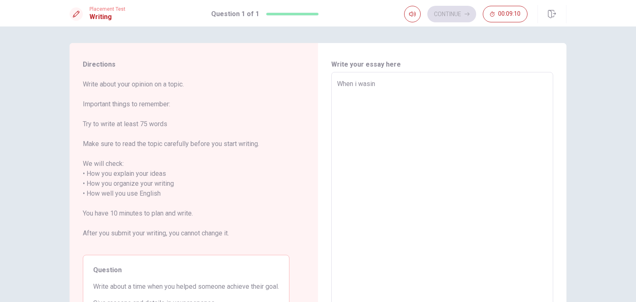
type textarea "When i wasin"
type textarea "x"
type textarea "When i wasin"
type textarea "x"
type textarea "When i wasi"
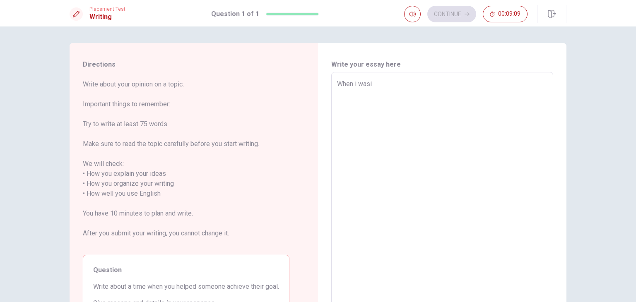
type textarea "x"
type textarea "When i was"
type textarea "x"
type textarea "When i was"
type textarea "x"
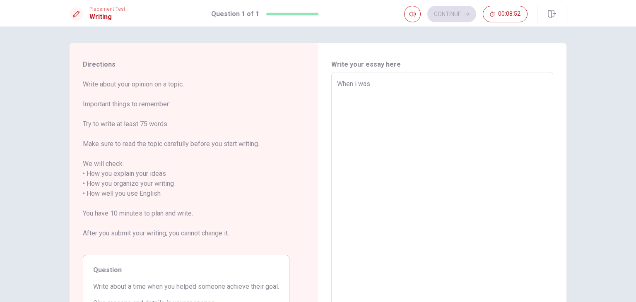
type textarea "When i was i"
type textarea "x"
type textarea "When i was in"
type textarea "x"
type textarea "When i was in"
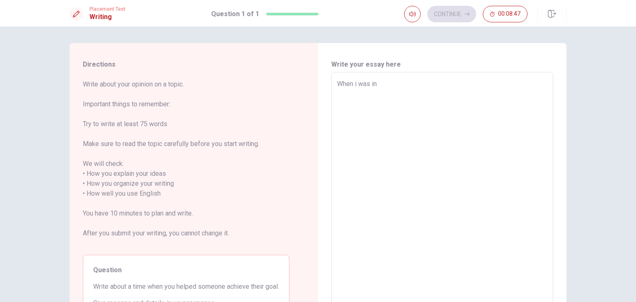
type textarea "x"
type textarea "When i was in M"
type textarea "x"
type textarea "When i was in"
type textarea "x"
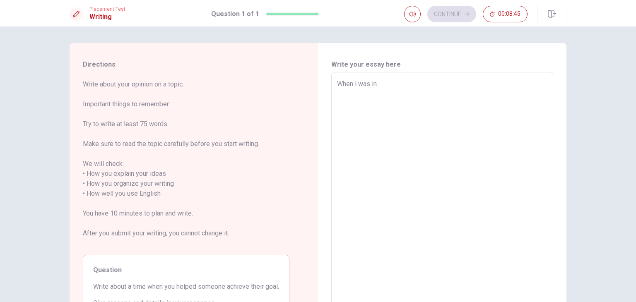
type textarea "When i was in m"
type textarea "x"
type textarea "When i was in my"
type textarea "x"
type textarea "When i was in my"
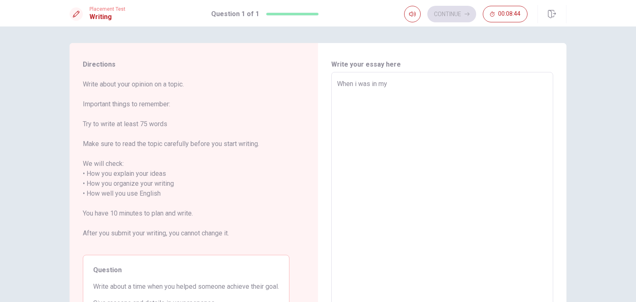
type textarea "x"
type textarea "When i was in my h"
type textarea "x"
type textarea "When i was in my ho"
type textarea "x"
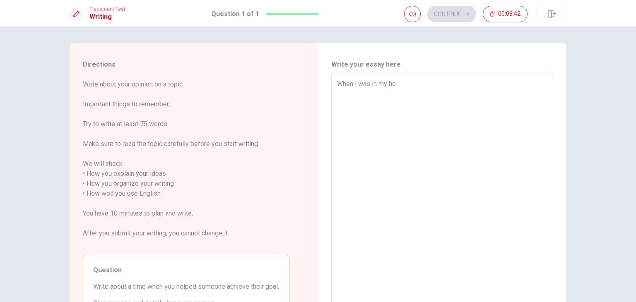
type textarea "When i was in my hou"
type textarea "x"
type textarea "When i was in my hous"
type textarea "x"
type textarea "When i was in my house"
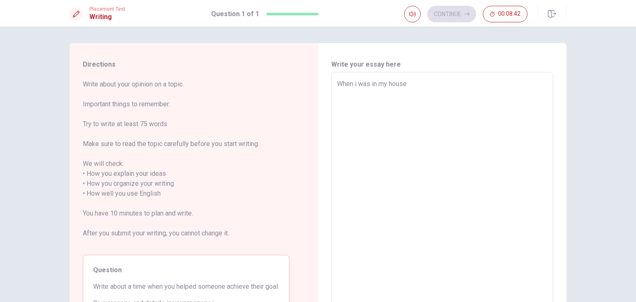
type textarea "x"
type textarea "When i was in my house"
type textarea "x"
type textarea "When i was in my house i"
type textarea "x"
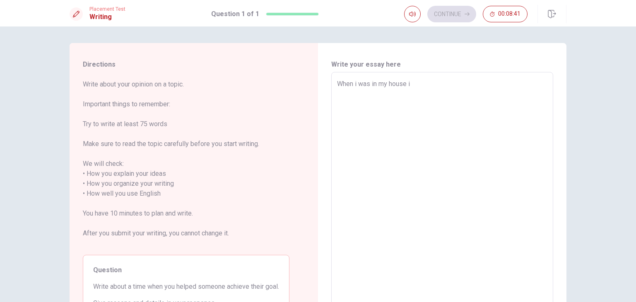
type textarea "When i was in my house in"
type textarea "x"
type textarea "When i was in my house in"
type textarea "x"
type textarea "When i was in my house in g"
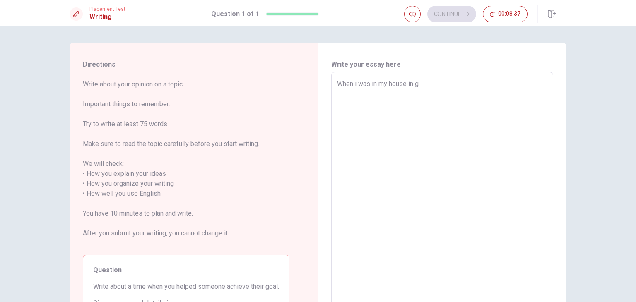
type textarea "x"
type textarea "When i was in my house in gr"
type textarea "x"
type textarea "When i was in my house in gre"
type textarea "x"
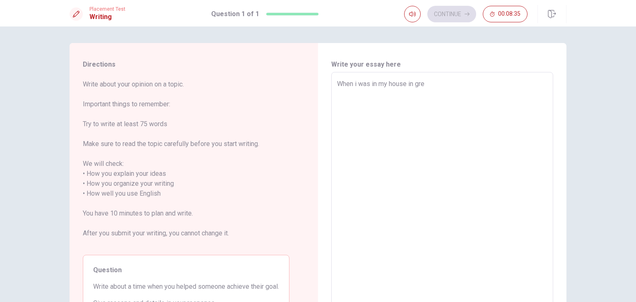
type textarea "When i was in my house in grec"
type textarea "x"
type textarea "When i was in my house in gre"
type textarea "x"
type textarea "When i was in my house in gree"
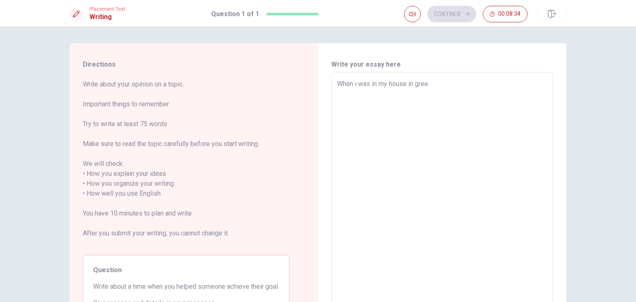
type textarea "x"
type textarea "When i was in my house in [GEOGRAPHIC_DATA]"
type textarea "x"
type textarea "When i was in my house in [GEOGRAPHIC_DATA]"
type textarea "x"
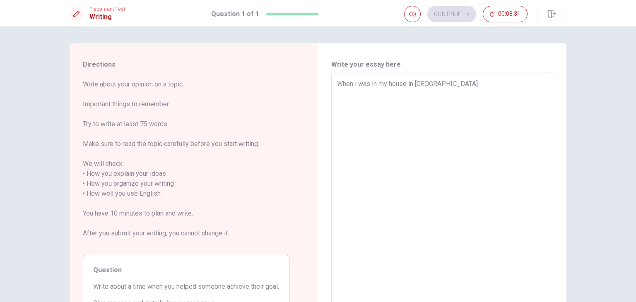
type textarea "When i was in my house in [GEOGRAPHIC_DATA],"
type textarea "x"
type textarea "When i was in my house in [GEOGRAPHIC_DATA],"
type textarea "x"
type textarea "When i was in my house in [GEOGRAPHIC_DATA], i"
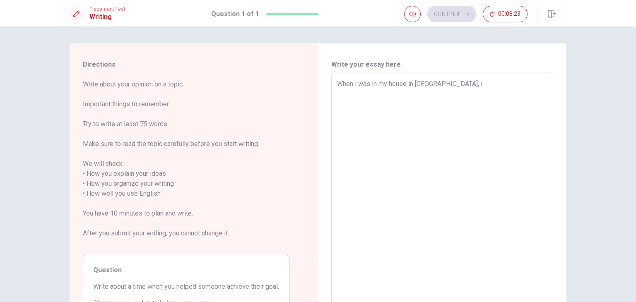
type textarea "x"
type textarea "When i was in my house in [GEOGRAPHIC_DATA], i"
type textarea "x"
type textarea "When i was in my house in [GEOGRAPHIC_DATA], i h"
type textarea "x"
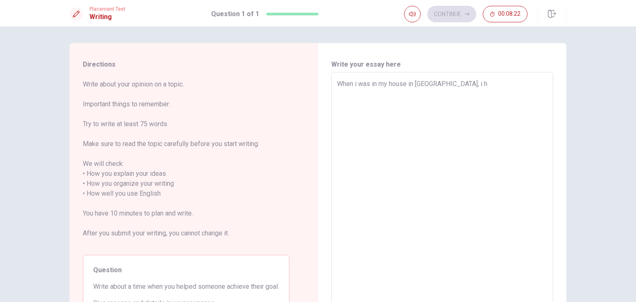
type textarea "When i was in my house in [GEOGRAPHIC_DATA], i he"
type textarea "x"
type textarea "When i was in my house in [GEOGRAPHIC_DATA], i [GEOGRAPHIC_DATA]"
type textarea "x"
type textarea "When i was in my house in [GEOGRAPHIC_DATA], i help"
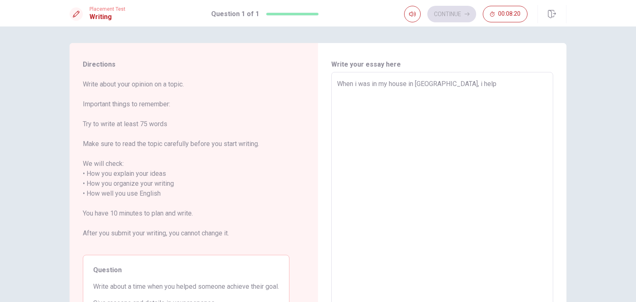
type textarea "x"
type textarea "When i was in my house in [GEOGRAPHIC_DATA], i helpe"
type textarea "x"
type textarea "When i was in my house in [GEOGRAPHIC_DATA], i helped"
type textarea "x"
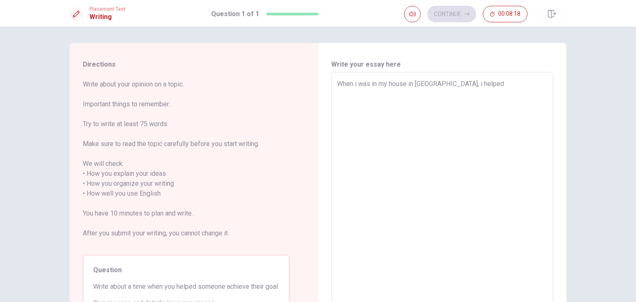
type textarea "When i was in my house in [GEOGRAPHIC_DATA], i helped"
type textarea "x"
type textarea "When i was in my house in [GEOGRAPHIC_DATA], i helped o"
type textarea "x"
type textarea "When i was in my house in [GEOGRAPHIC_DATA], i helped on"
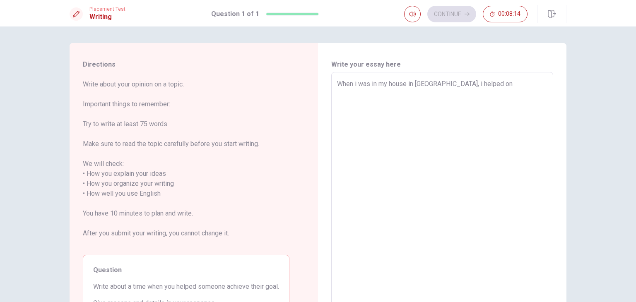
type textarea "x"
type textarea "When i was in my house in [GEOGRAPHIC_DATA], i helped one"
type textarea "x"
type textarea "When i was in my house in [GEOGRAPHIC_DATA], i helped one"
type textarea "x"
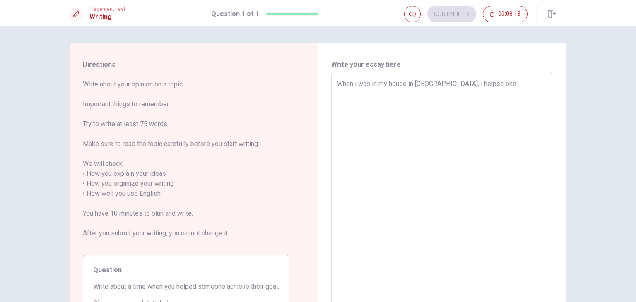
type textarea "When i was in my house in [GEOGRAPHIC_DATA], i helped one o"
type textarea "x"
type textarea "When i was in my house in [GEOGRAPHIC_DATA], i helped one of"
type textarea "x"
type textarea "When i was in my house in [GEOGRAPHIC_DATA], i helped one of"
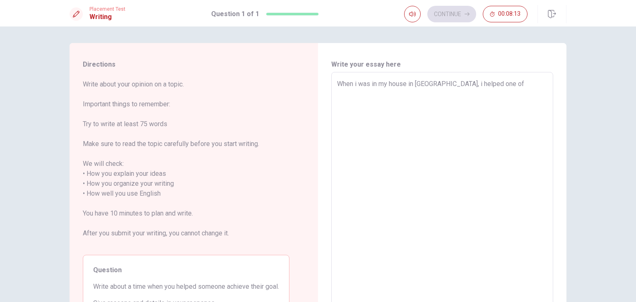
type textarea "x"
type textarea "When i was in my house in [GEOGRAPHIC_DATA], i helped one of m"
type textarea "x"
type textarea "When i was in my house in [GEOGRAPHIC_DATA], i helped one of my"
type textarea "x"
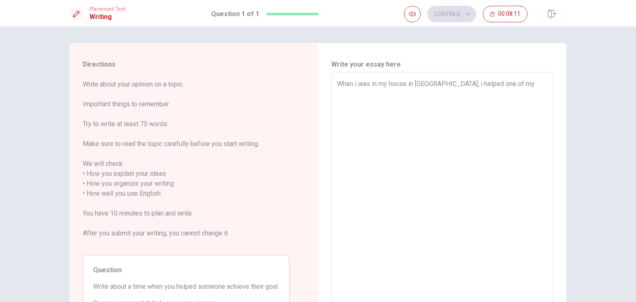
type textarea "When i was in my house in [GEOGRAPHIC_DATA], i helped one of my"
type textarea "x"
type textarea "When i was in my house in [GEOGRAPHIC_DATA], i helped one of my g"
type textarea "x"
type textarea "When i was in my house in [GEOGRAPHIC_DATA], i helped one of my gr"
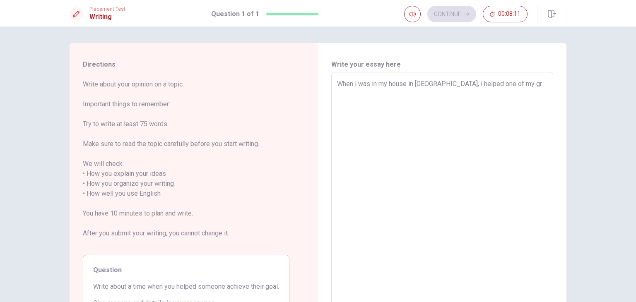
type textarea "x"
type textarea "When i was in my house in [GEOGRAPHIC_DATA], i helped one of my gre"
type textarea "x"
type textarea "When i was in my house in [GEOGRAPHIC_DATA], i helped one of my gree"
type textarea "x"
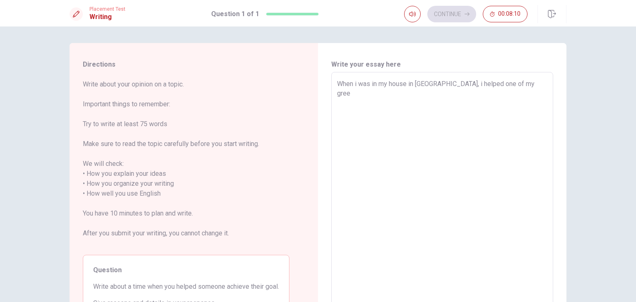
type textarea "When i was in my house in [GEOGRAPHIC_DATA], i helped one of my greek"
type textarea "x"
type textarea "When i was in my house in [GEOGRAPHIC_DATA], i helped one of my greek"
type textarea "x"
type textarea "When i was in my house in [GEOGRAPHIC_DATA], i helped one of my [DEMOGRAPHIC_DA…"
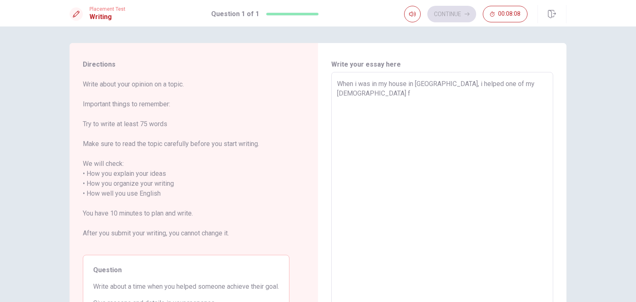
type textarea "x"
type textarea "When i was in my house in [GEOGRAPHIC_DATA], i helped one of my greek fr"
type textarea "x"
type textarea "When i was in my house in [GEOGRAPHIC_DATA], i helped one of my greek fri"
type textarea "x"
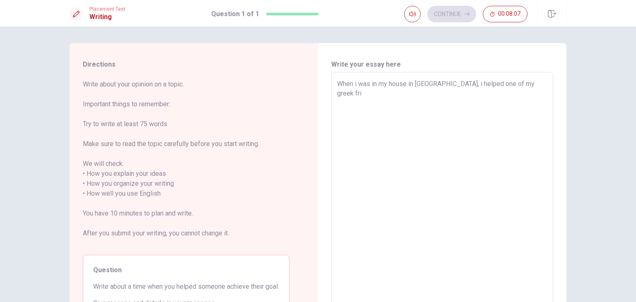
type textarea "When i was in my house in [GEOGRAPHIC_DATA], i helped one of my greek frie"
type textarea "x"
type textarea "When i was in my house in [GEOGRAPHIC_DATA], i helped one of my [DEMOGRAPHIC_DA…"
type textarea "x"
type textarea "When i was in my house in [GEOGRAPHIC_DATA], i helped one of my [DEMOGRAPHIC_DA…"
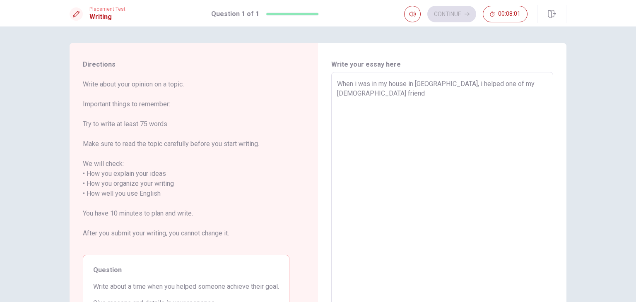
type textarea "x"
type textarea "When i was in my house in [GEOGRAPHIC_DATA], i helped one of my [DEMOGRAPHIC_DA…"
type textarea "x"
type textarea "When i was in my house in [GEOGRAPHIC_DATA], i helped one of my [DEMOGRAPHIC_DA…"
type textarea "x"
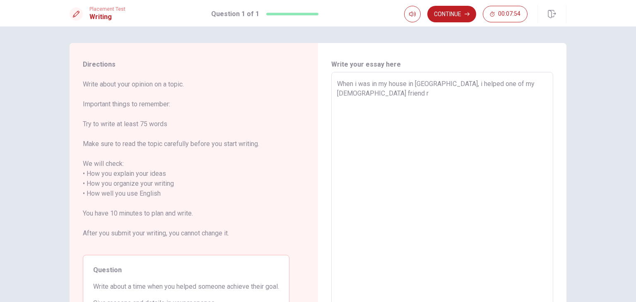
type textarea "When i was in my house in [GEOGRAPHIC_DATA], i helped one of my [DEMOGRAPHIC_DA…"
type textarea "x"
type textarea "When i was in my house in [GEOGRAPHIC_DATA], i helped one of my [DEMOGRAPHIC_DA…"
type textarea "x"
type textarea "When i was in my house in [GEOGRAPHIC_DATA], i helped one of my [DEMOGRAPHIC_DA…"
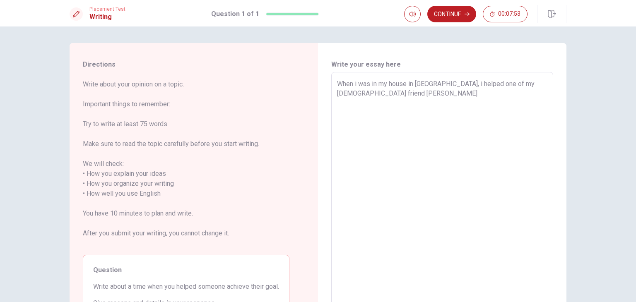
type textarea "x"
type textarea "When i was in my house in [GEOGRAPHIC_DATA], i helped one of my [DEMOGRAPHIC_DA…"
type textarea "x"
type textarea "When i was in my house in [GEOGRAPHIC_DATA], i helped one of my [DEMOGRAPHIC_DA…"
type textarea "x"
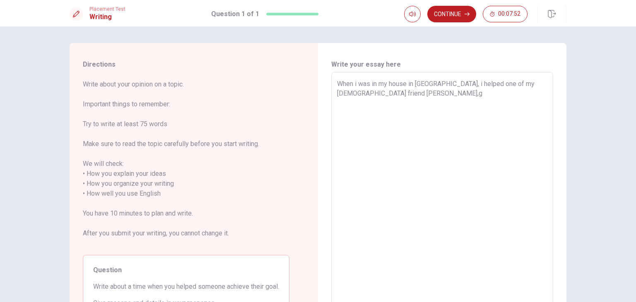
type textarea "When i was in my house in [GEOGRAPHIC_DATA], i helped one of my [DEMOGRAPHIC_DA…"
type textarea "x"
type textarea "When i was in my house in [GEOGRAPHIC_DATA], i helped one of my [DEMOGRAPHIC_DA…"
type textarea "x"
type textarea "When i was in my house in [GEOGRAPHIC_DATA], i helped one of my [DEMOGRAPHIC_DA…"
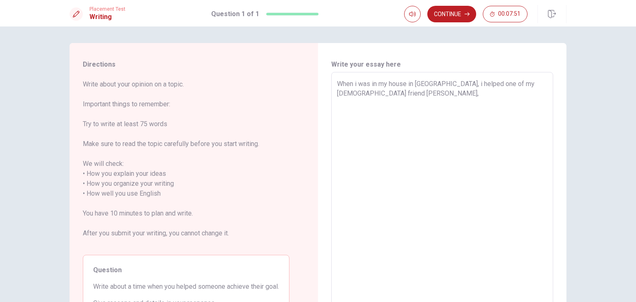
type textarea "x"
type textarea "When i was in my house in [GEOGRAPHIC_DATA], i helped one of my [DEMOGRAPHIC_DA…"
type textarea "x"
type textarea "When i was in my house in [GEOGRAPHIC_DATA], i helped one of my [DEMOGRAPHIC_DA…"
type textarea "x"
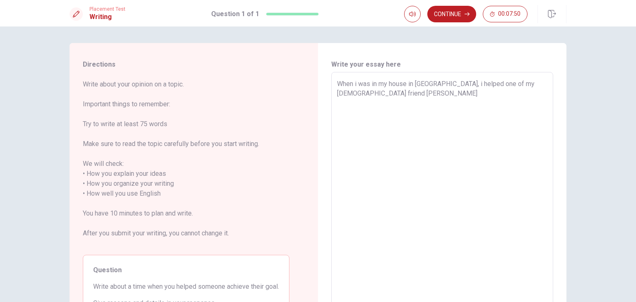
type textarea "When i was in my house in [GEOGRAPHIC_DATA], i helped one of my [DEMOGRAPHIC_DA…"
type textarea "x"
type textarea "When i was in my house in [GEOGRAPHIC_DATA], i helped one of my [DEMOGRAPHIC_DA…"
type textarea "x"
type textarea "When i was in my house in [GEOGRAPHIC_DATA], i helped one of my [DEMOGRAPHIC_DA…"
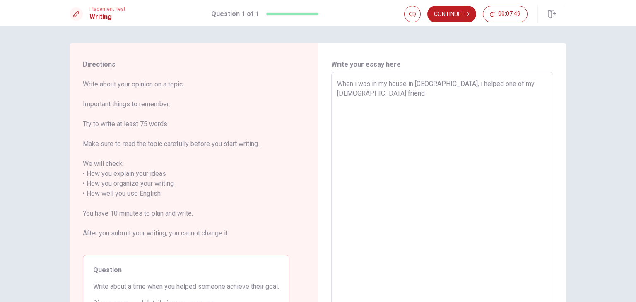
type textarea "x"
type textarea "When i was in my house in [GEOGRAPHIC_DATA], i helped one of my [DEMOGRAPHIC_DA…"
type textarea "x"
type textarea "When i was in my house in [GEOGRAPHIC_DATA], i helped one of my [DEMOGRAPHIC_DA…"
type textarea "x"
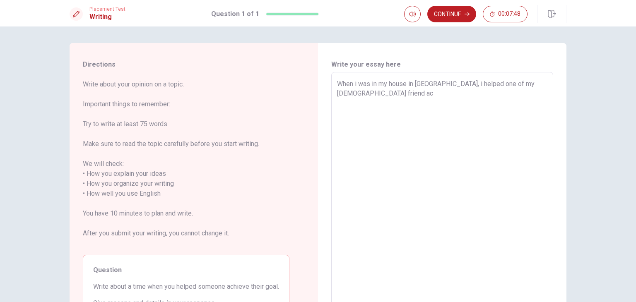
type textarea "When i was in my house in [GEOGRAPHIC_DATA], i helped one of my [DEMOGRAPHIC_DA…"
type textarea "x"
type textarea "When i was in my house in [GEOGRAPHIC_DATA], i helped one of my [DEMOGRAPHIC_DA…"
type textarea "x"
type textarea "When i was in my house in [GEOGRAPHIC_DATA], i helped one of my [DEMOGRAPHIC_DA…"
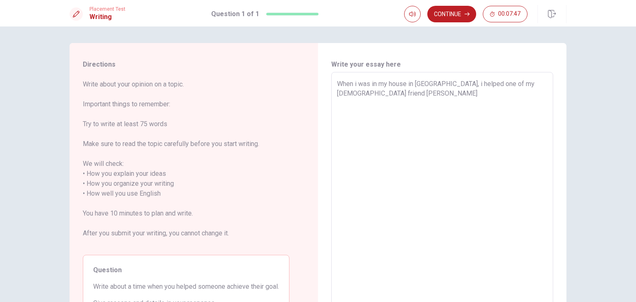
type textarea "x"
type textarea "When i was in my house in [GEOGRAPHIC_DATA], i helped one of my [DEMOGRAPHIC_DA…"
type textarea "x"
type textarea "When i was in my house in [GEOGRAPHIC_DATA], i helped one of my [DEMOGRAPHIC_DA…"
type textarea "x"
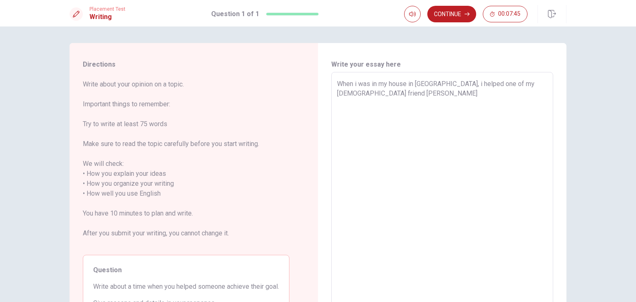
type textarea "When i was in my house in [GEOGRAPHIC_DATA], i helped one of my [DEMOGRAPHIC_DA…"
type textarea "x"
click at [386, 96] on textarea "When i was in my house in [GEOGRAPHIC_DATA], i helped one of my [DEMOGRAPHIC_DA…" at bounding box center [442, 189] width 210 height 220
click at [381, 95] on textarea "When i was in my house in [GEOGRAPHIC_DATA], i helped one of my [DEMOGRAPHIC_DA…" at bounding box center [442, 189] width 210 height 220
click at [383, 95] on textarea "When i was in my house in [GEOGRAPHIC_DATA], i helped one of my [DEMOGRAPHIC_DA…" at bounding box center [442, 189] width 210 height 220
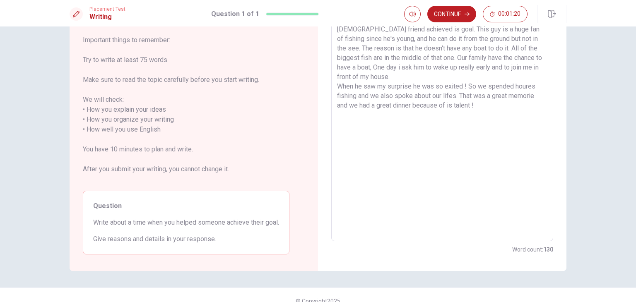
scroll to position [64, 0]
click at [450, 15] on button "Continue" at bounding box center [451, 14] width 49 height 17
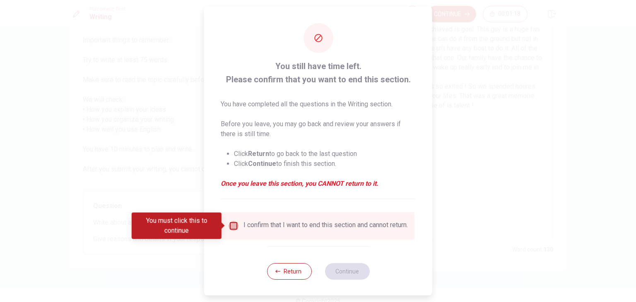
click at [230, 226] on input "You must click this to continue" at bounding box center [234, 226] width 10 height 10
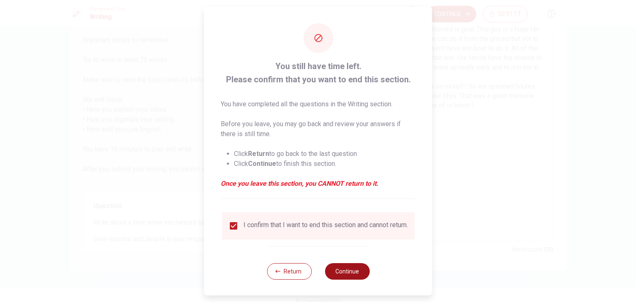
click at [339, 275] on button "Continue" at bounding box center [347, 271] width 45 height 17
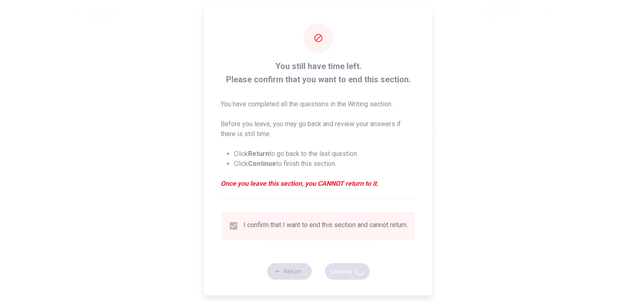
scroll to position [0, 0]
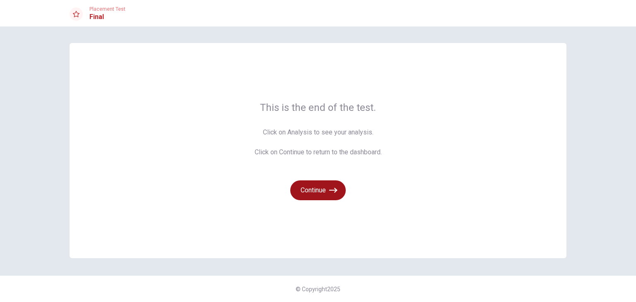
click at [323, 191] on button "Continue" at bounding box center [317, 191] width 55 height 20
